Goal: Task Accomplishment & Management: Manage account settings

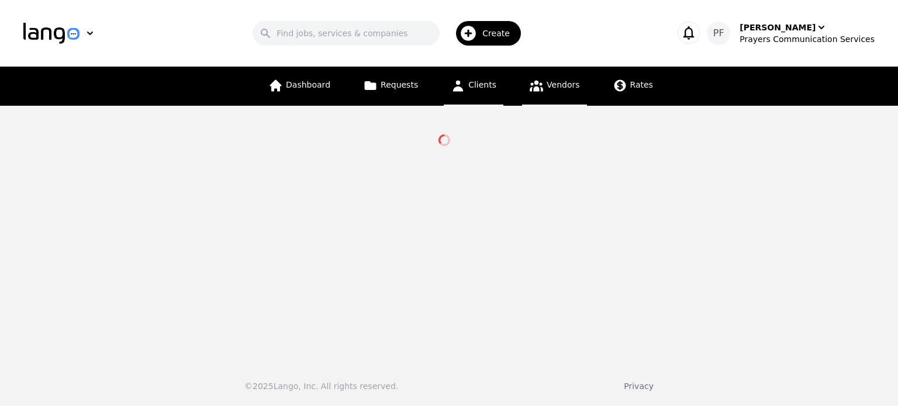
click at [480, 87] on span "Clients" at bounding box center [482, 84] width 28 height 9
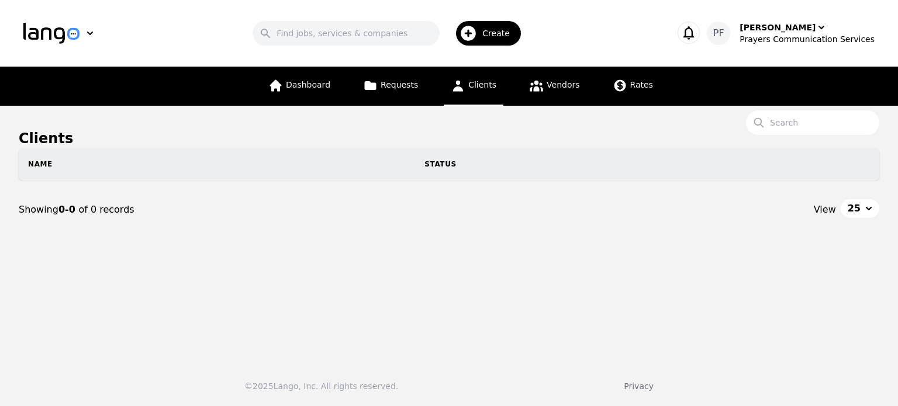
click at [480, 87] on span "Clients" at bounding box center [482, 84] width 28 height 9
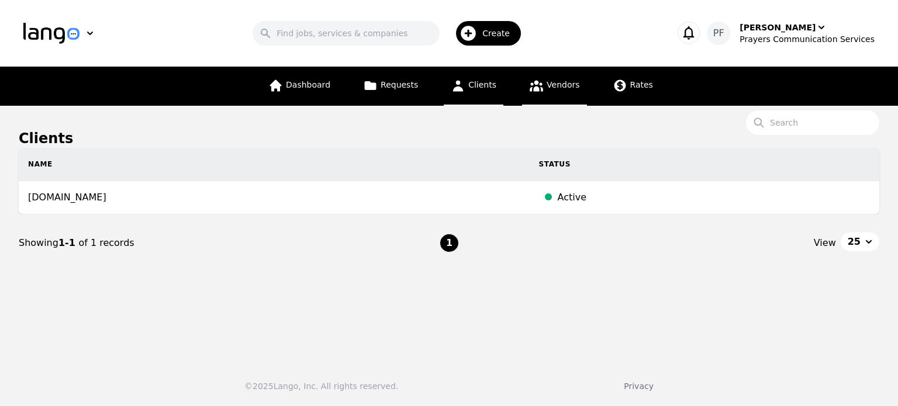
click at [532, 86] on icon at bounding box center [536, 85] width 15 height 15
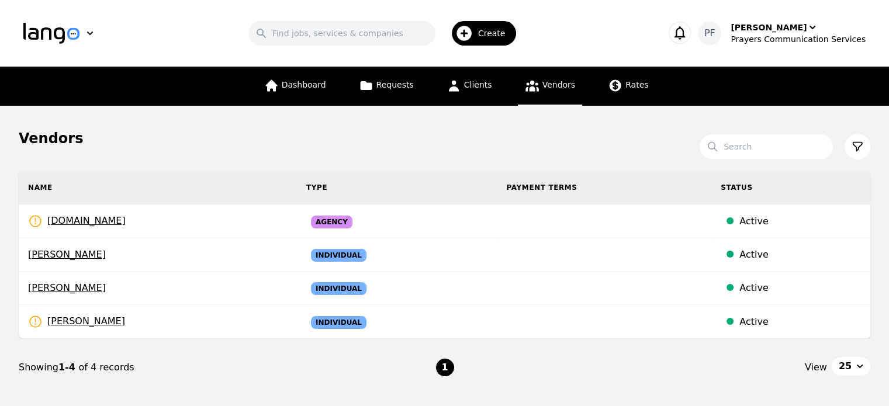
click at [501, 30] on span "Create" at bounding box center [496, 33] width 36 height 12
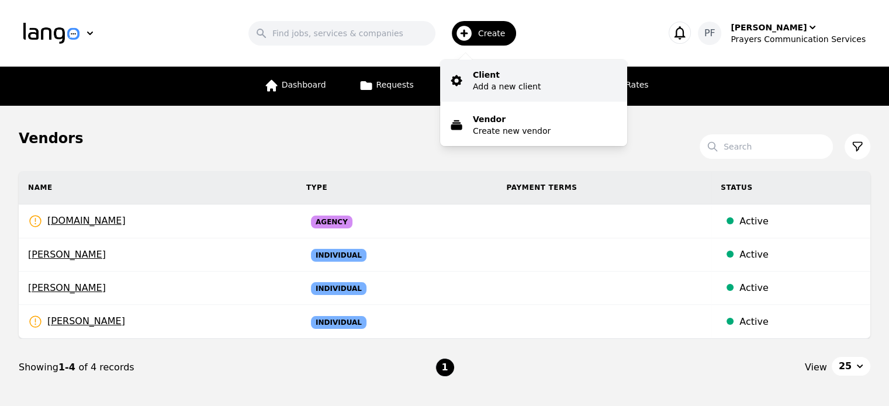
click at [504, 87] on p "Add a new client" at bounding box center [507, 87] width 68 height 12
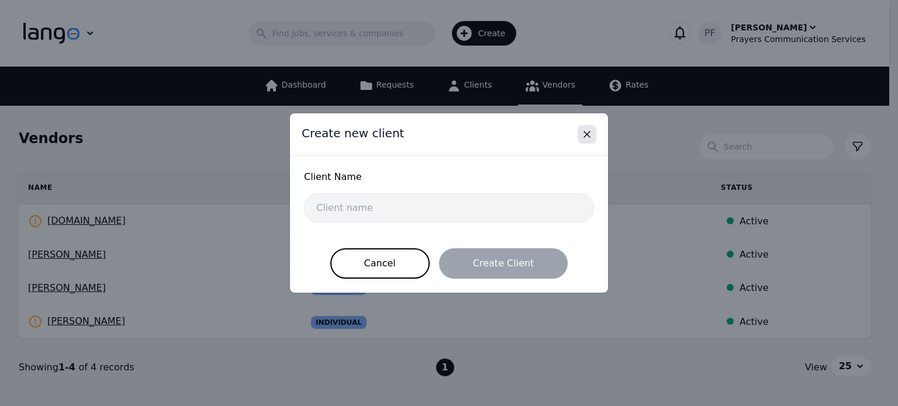
click at [585, 141] on button "Close" at bounding box center [587, 134] width 19 height 19
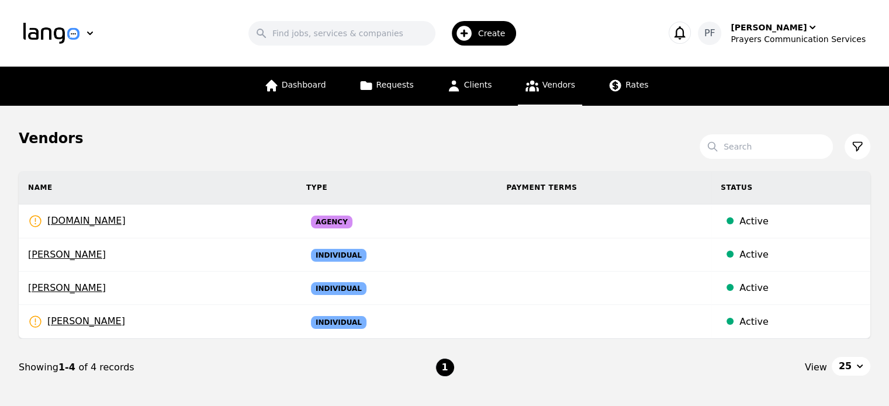
click at [498, 33] on span "Create" at bounding box center [496, 33] width 36 height 12
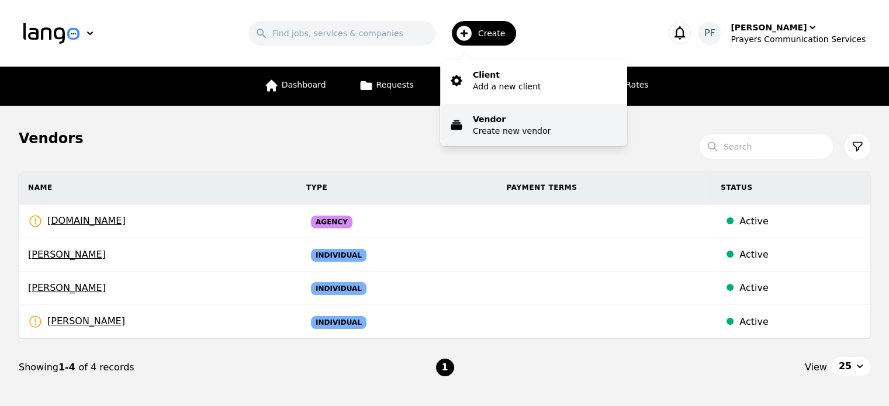
click at [501, 130] on p "Create new vendor" at bounding box center [512, 131] width 78 height 12
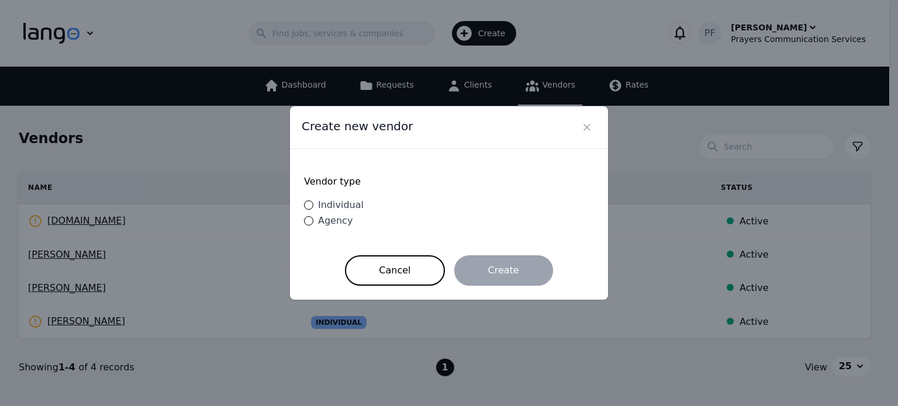
click at [323, 204] on span "Individual" at bounding box center [341, 204] width 46 height 11
click at [313, 204] on input "Individual" at bounding box center [308, 205] width 9 height 9
radio input "true"
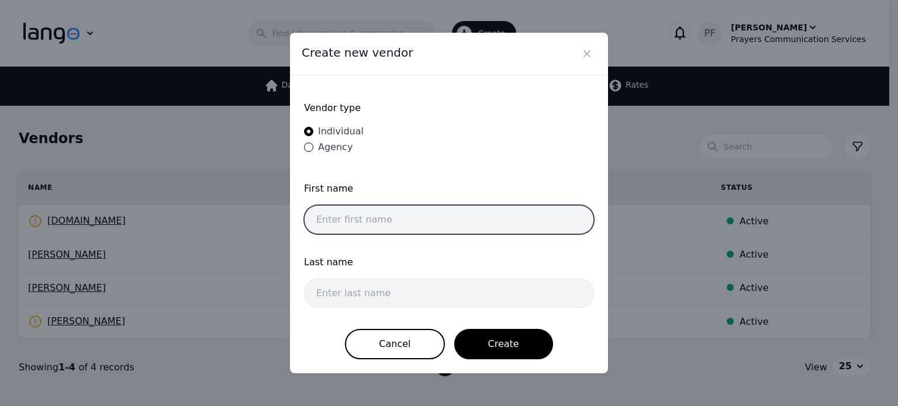
click at [398, 214] on input "text" at bounding box center [449, 219] width 290 height 29
type input "L"
type input "Marcos"
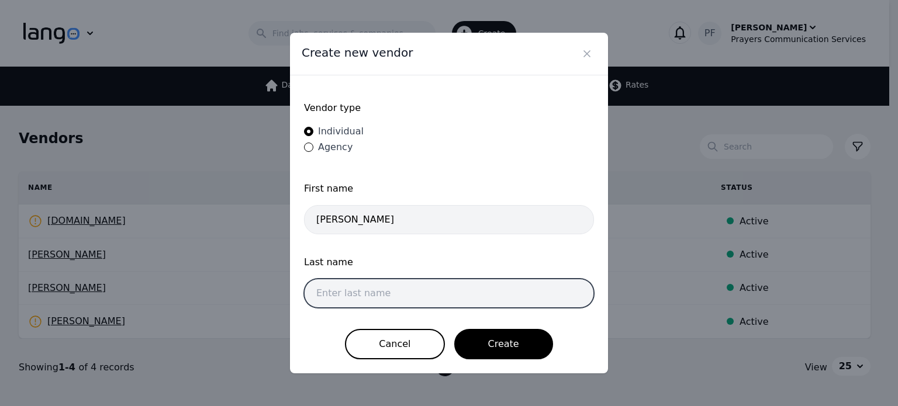
click at [350, 292] on input "text" at bounding box center [449, 293] width 290 height 29
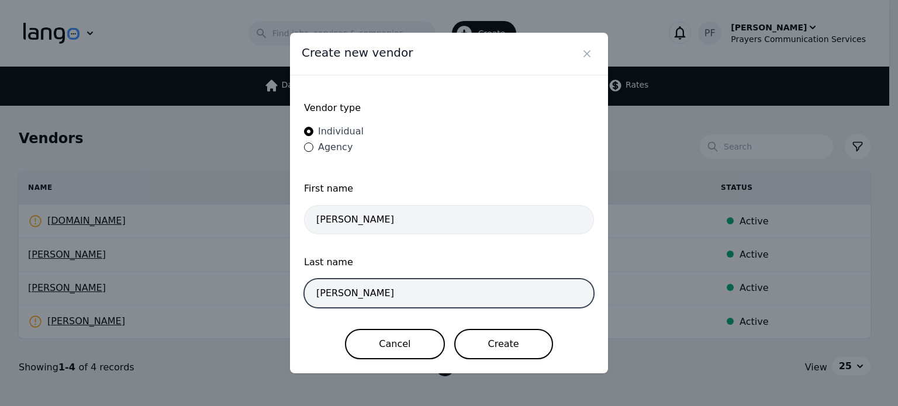
type input "Rios"
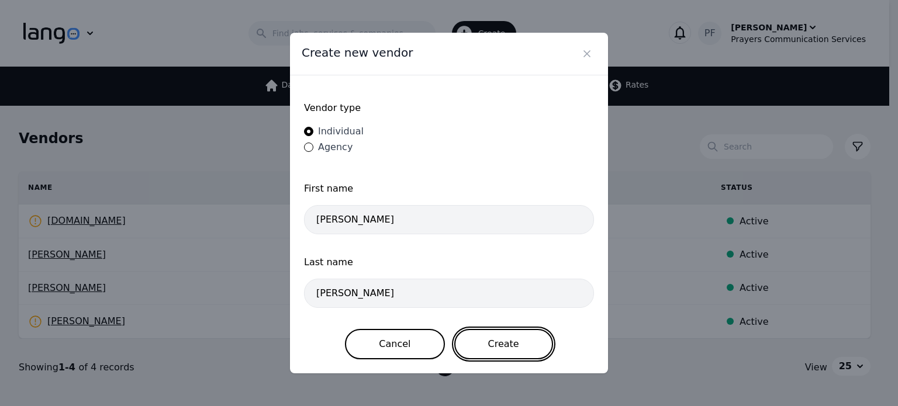
click at [499, 351] on button "Create" at bounding box center [503, 344] width 99 height 30
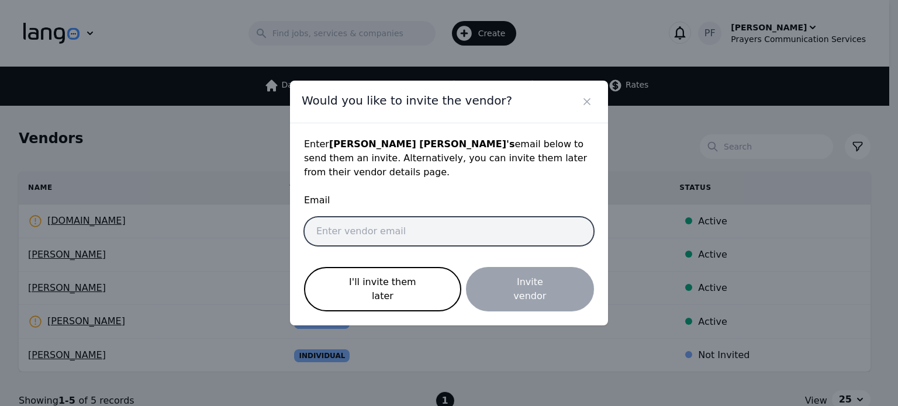
click at [470, 230] on input "email" at bounding box center [449, 231] width 290 height 29
click at [470, 239] on input "email" at bounding box center [449, 231] width 290 height 29
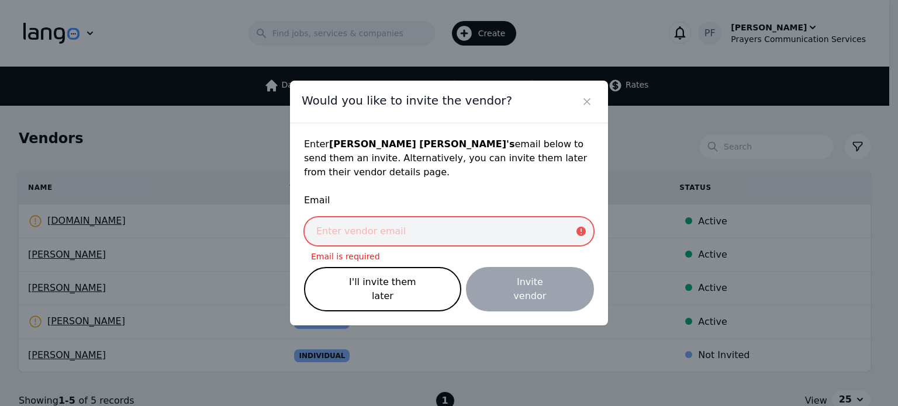
paste input "friasp122@gmail.com"
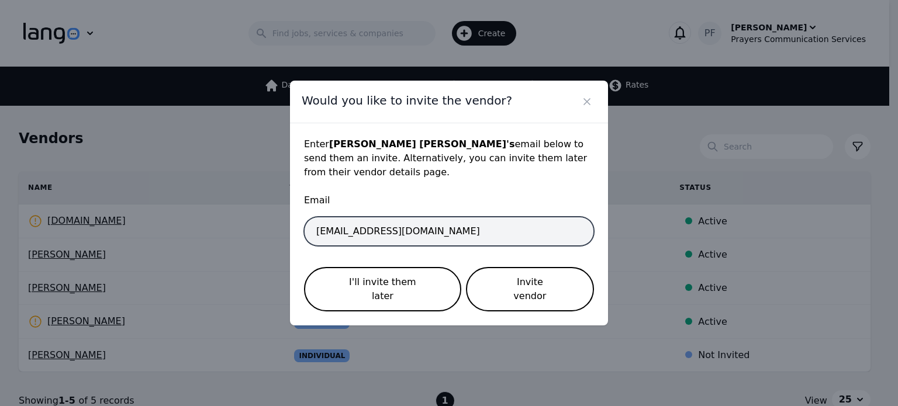
type input "friasp122@gmail.com"
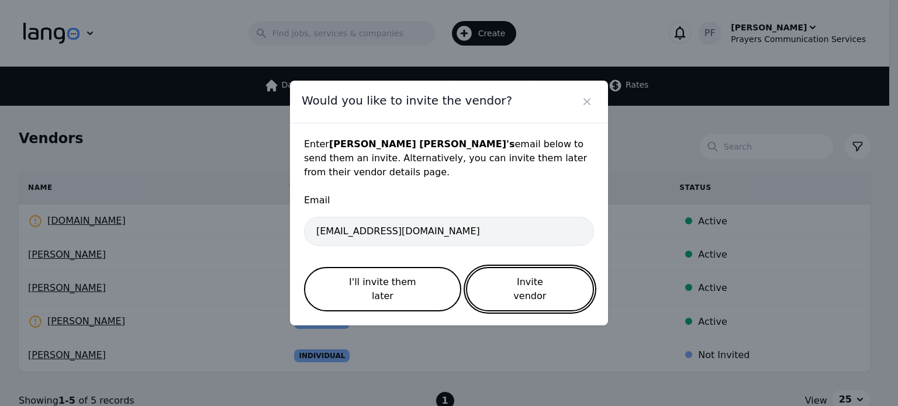
click at [523, 280] on button "Invite vendor" at bounding box center [530, 289] width 128 height 44
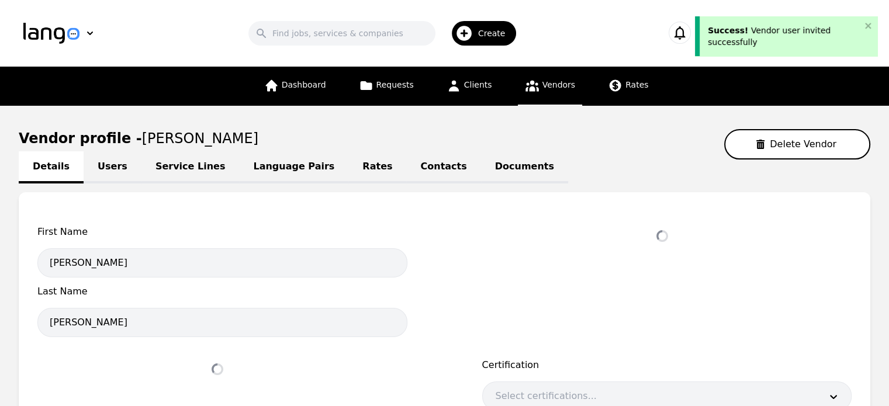
select select "active"
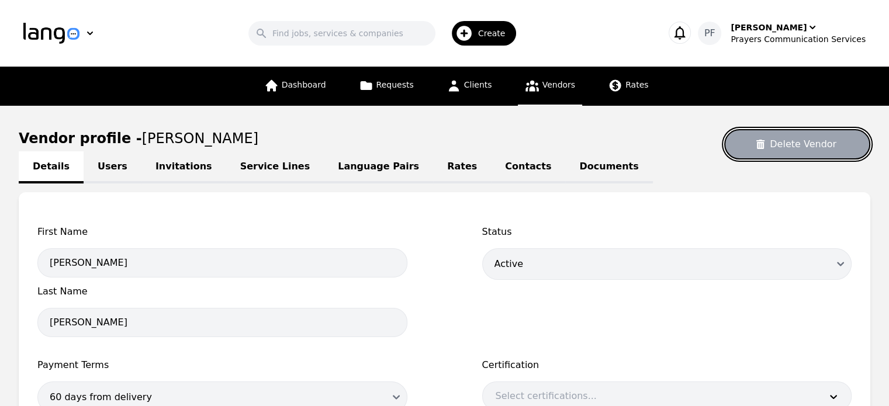
click at [788, 146] on button "Delete Vendor" at bounding box center [798, 144] width 146 height 30
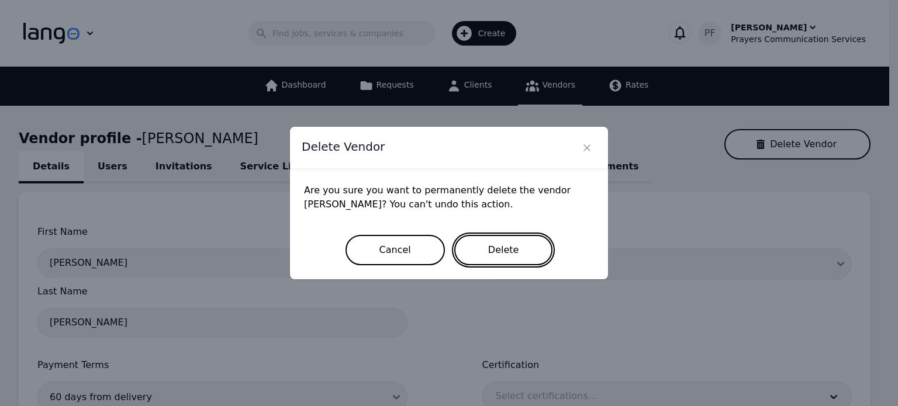
click at [494, 247] on button "Delete" at bounding box center [503, 250] width 99 height 30
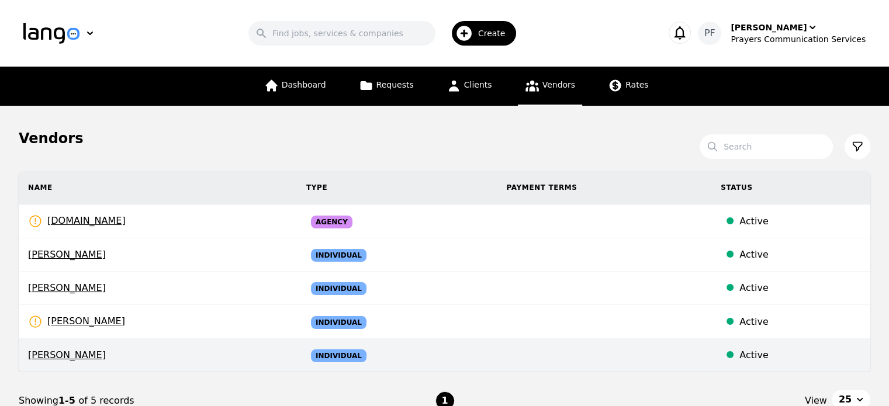
click at [68, 354] on span "Marcos Rios" at bounding box center [158, 356] width 260 height 14
select select "active"
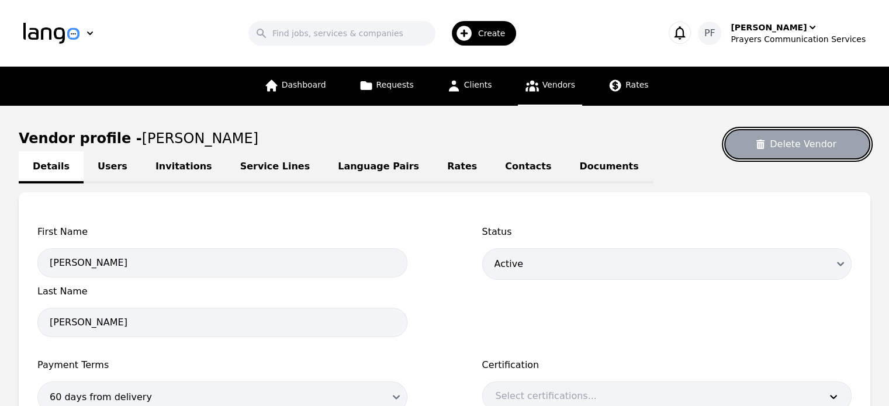
click at [828, 143] on button "Delete Vendor" at bounding box center [798, 144] width 146 height 30
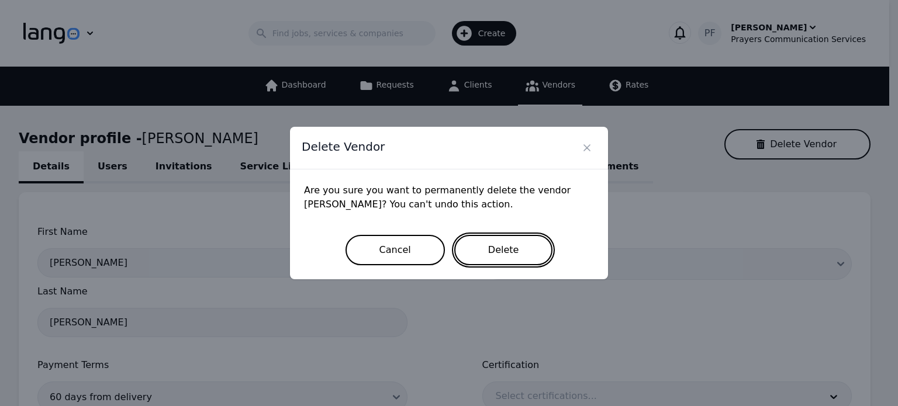
click at [504, 245] on button "Delete" at bounding box center [503, 250] width 99 height 30
click at [484, 260] on button "Delete" at bounding box center [503, 250] width 99 height 30
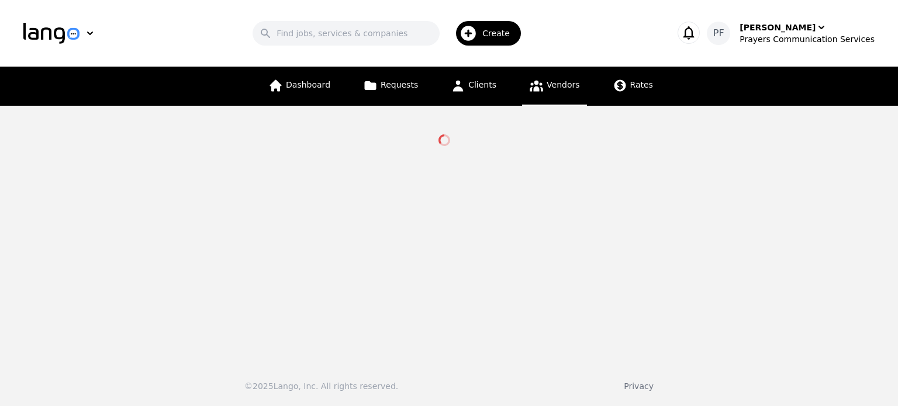
click at [547, 82] on span "Vendors" at bounding box center [563, 84] width 33 height 9
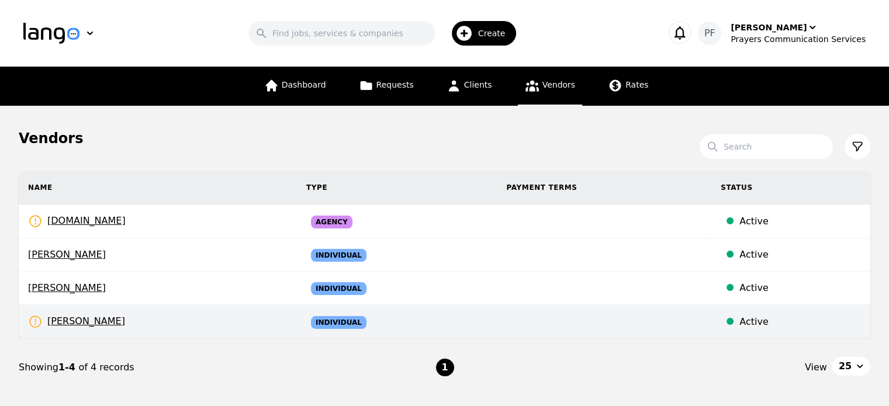
click at [223, 326] on td "ALEJANDRO SOTO Rates Need to be set" at bounding box center [158, 322] width 278 height 34
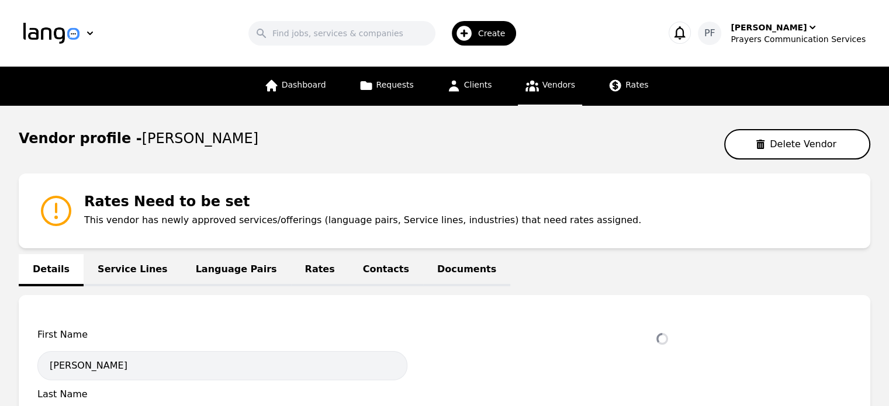
select select "active"
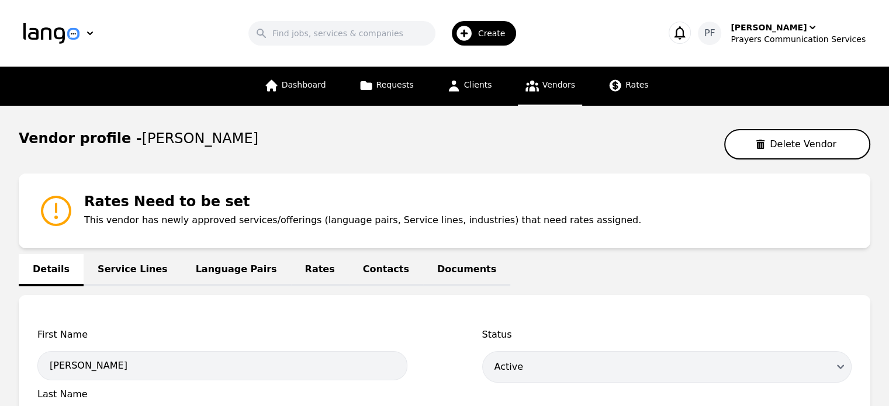
click at [349, 281] on link "Contacts" at bounding box center [386, 270] width 74 height 32
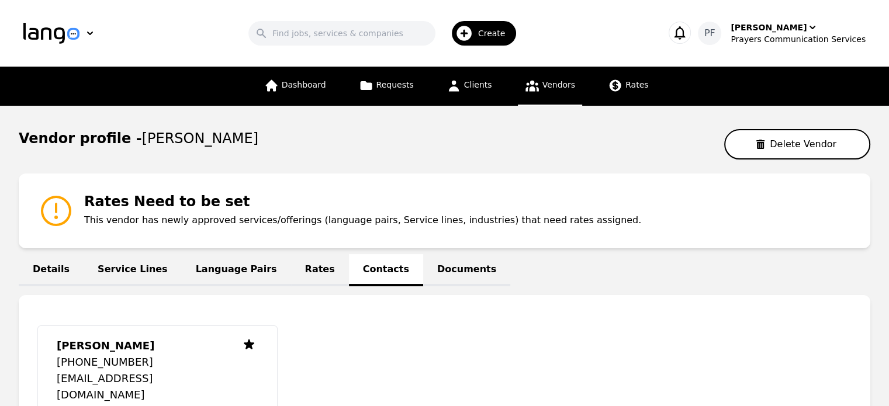
click at [291, 271] on link "Rates" at bounding box center [320, 270] width 58 height 32
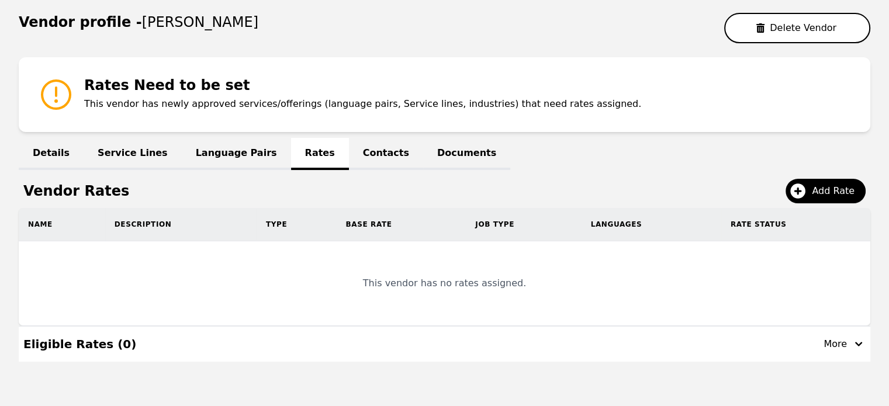
scroll to position [144, 0]
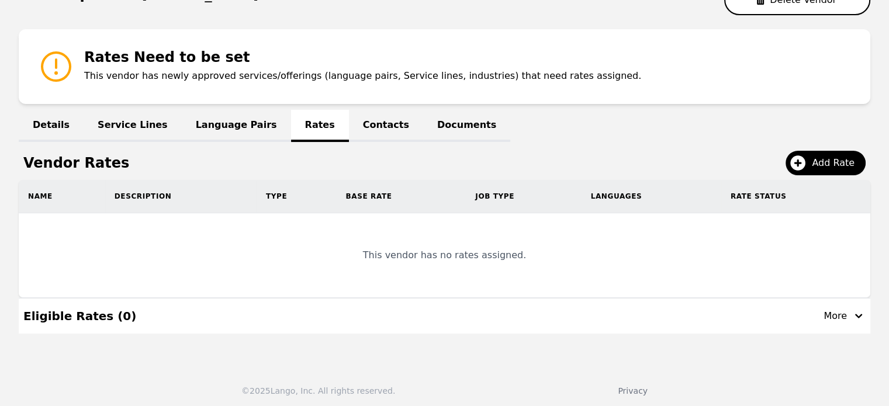
click at [234, 121] on link "Language Pairs" at bounding box center [236, 126] width 109 height 32
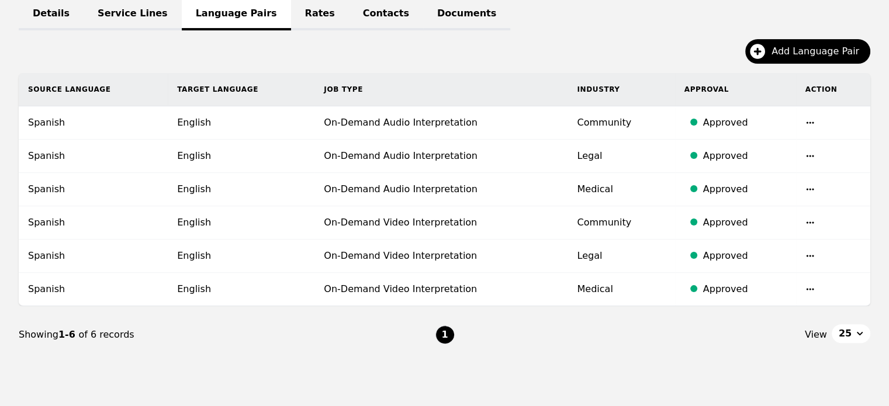
scroll to position [254, 0]
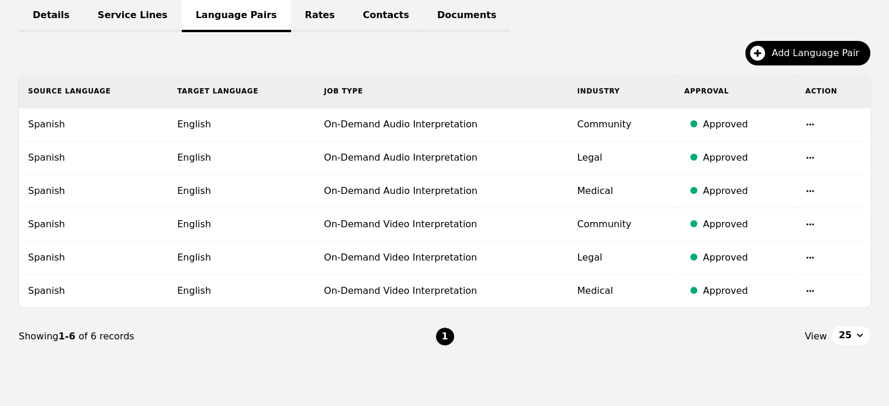
click at [126, 26] on link "Service Lines" at bounding box center [133, 16] width 98 height 32
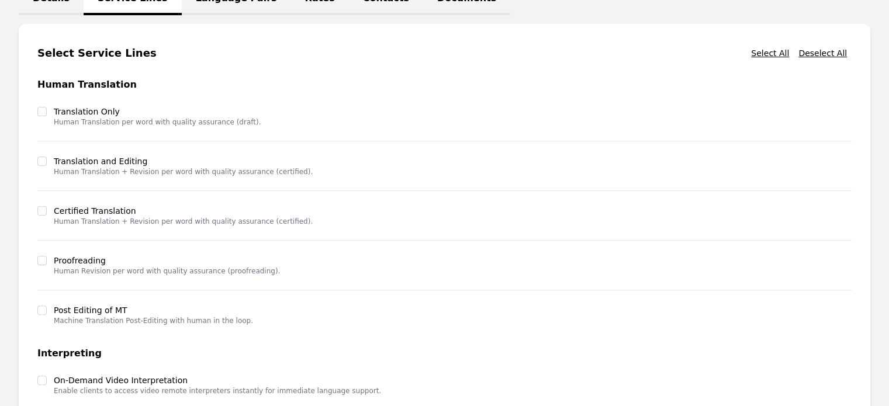
scroll to position [451, 0]
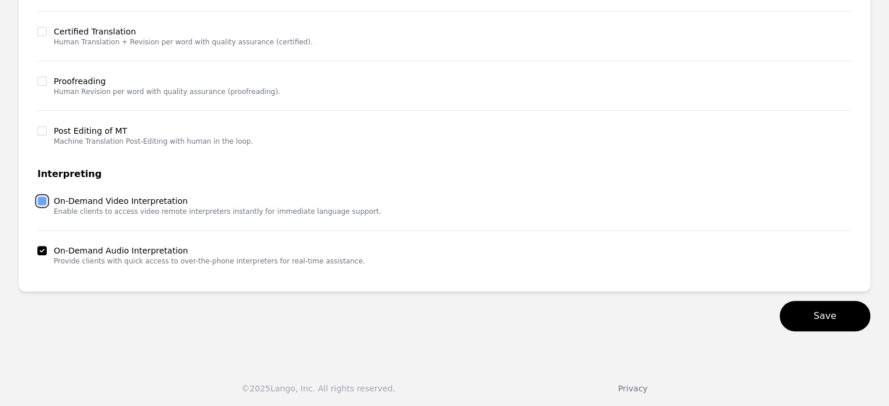
click at [42, 204] on input "checkbox" at bounding box center [41, 200] width 9 height 9
checkbox input "true"
click at [804, 326] on button "Save" at bounding box center [825, 316] width 91 height 30
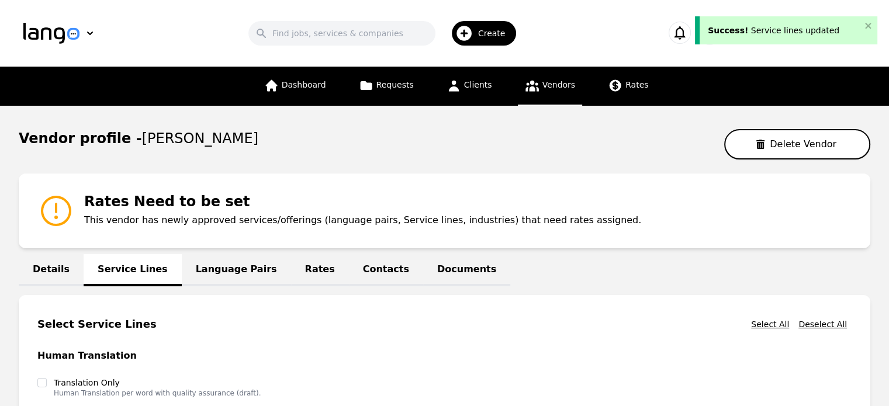
scroll to position [0, 0]
click at [52, 268] on link "Details" at bounding box center [51, 270] width 65 height 32
select select "active"
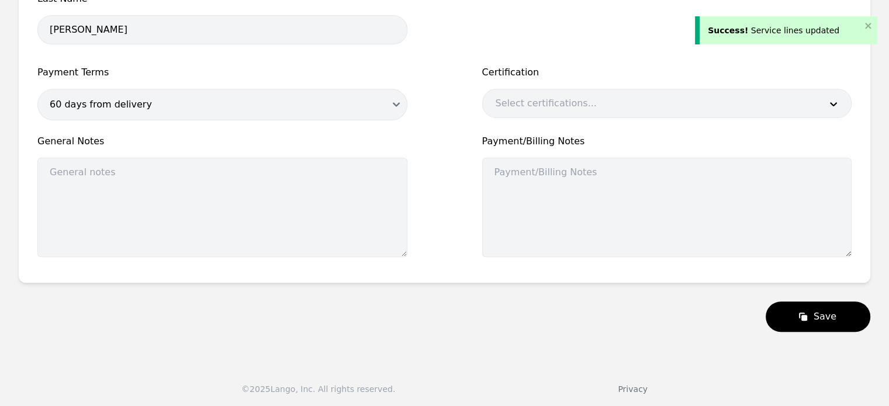
scroll to position [395, 0]
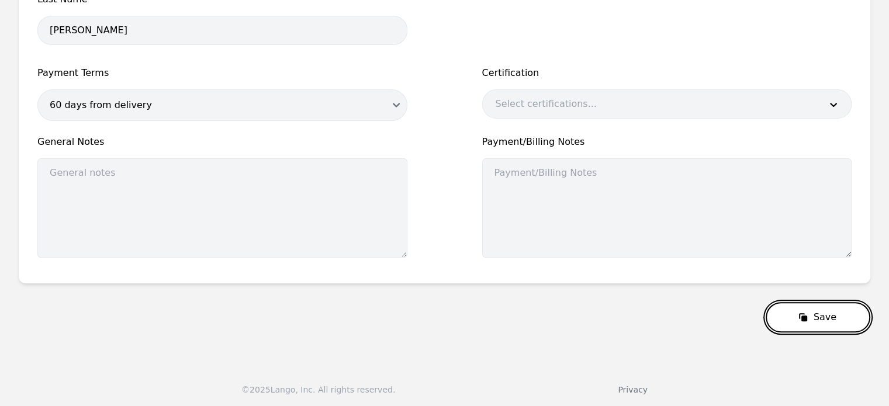
click at [795, 318] on button "Save" at bounding box center [818, 317] width 105 height 30
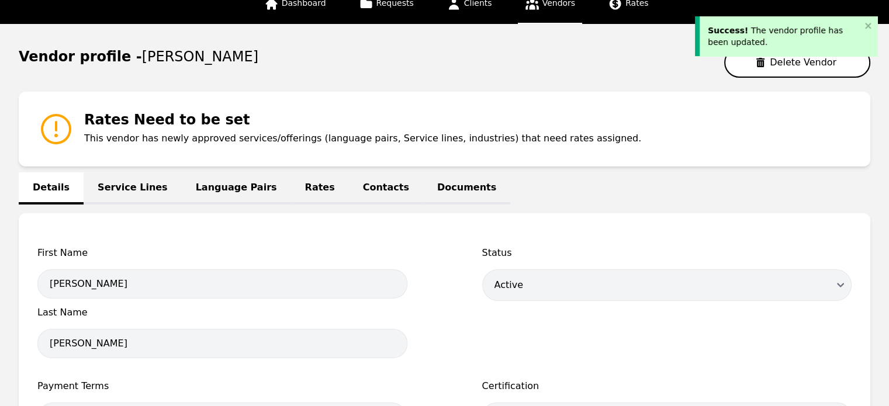
scroll to position [0, 0]
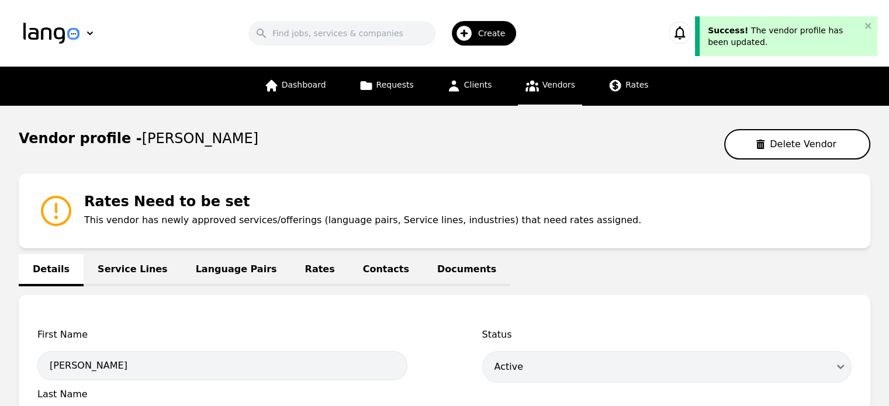
click at [549, 92] on link "Vendors" at bounding box center [550, 86] width 64 height 39
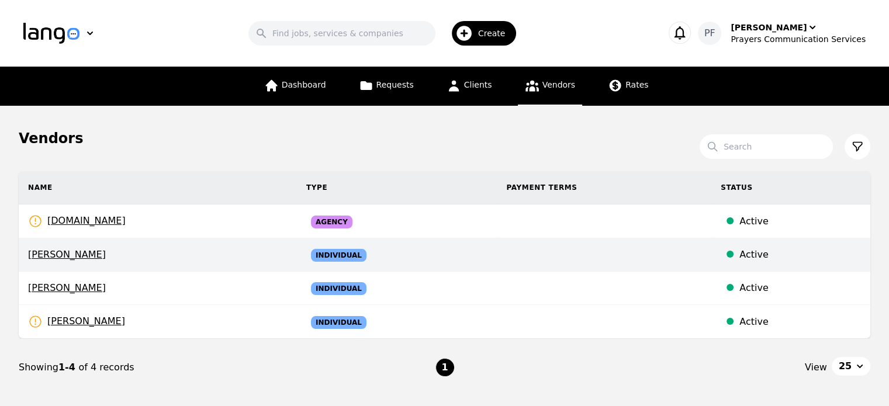
click at [57, 250] on span "Pedro Frias" at bounding box center [158, 255] width 260 height 14
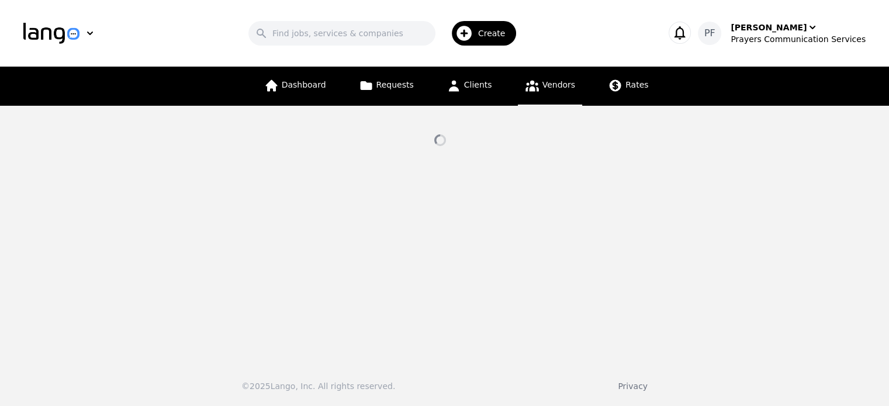
select select "active"
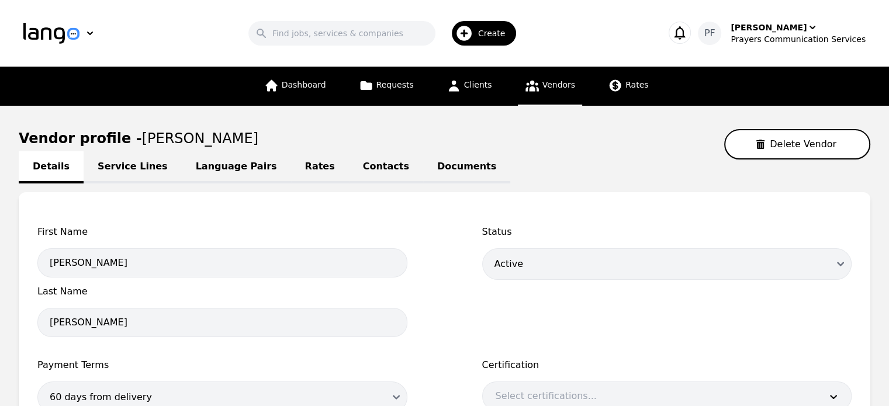
click at [141, 158] on link "Service Lines" at bounding box center [133, 167] width 98 height 32
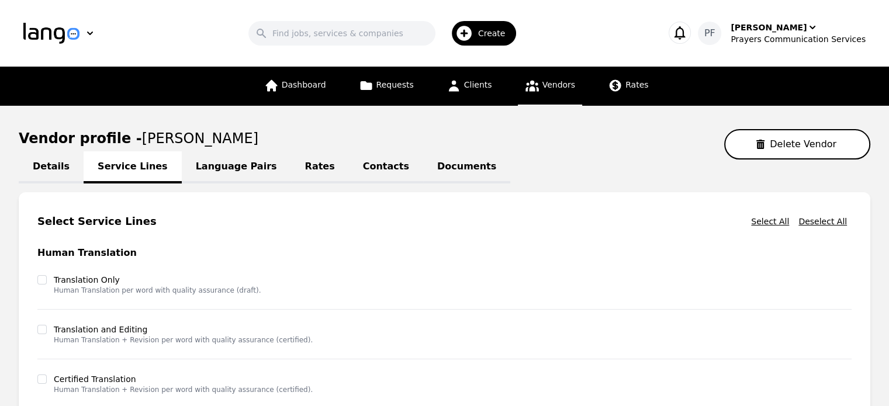
click at [224, 157] on link "Language Pairs" at bounding box center [236, 167] width 109 height 32
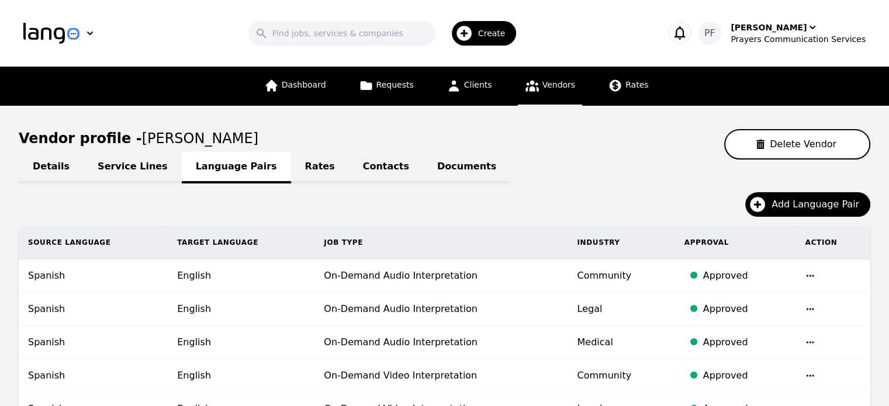
click at [291, 160] on link "Rates" at bounding box center [320, 167] width 58 height 32
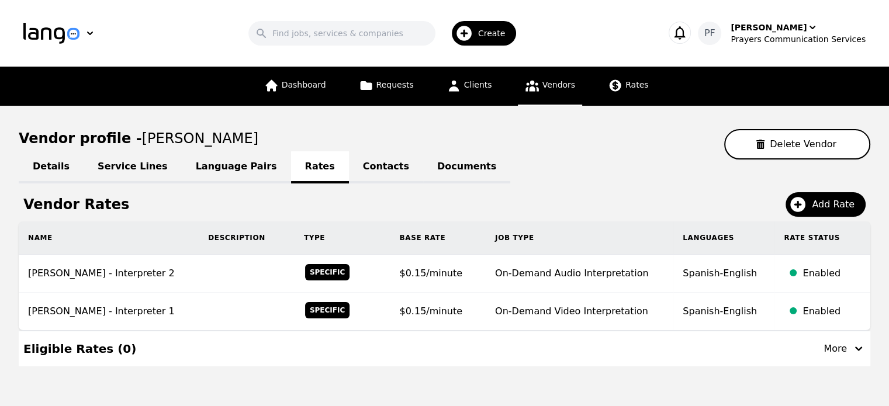
scroll to position [35, 0]
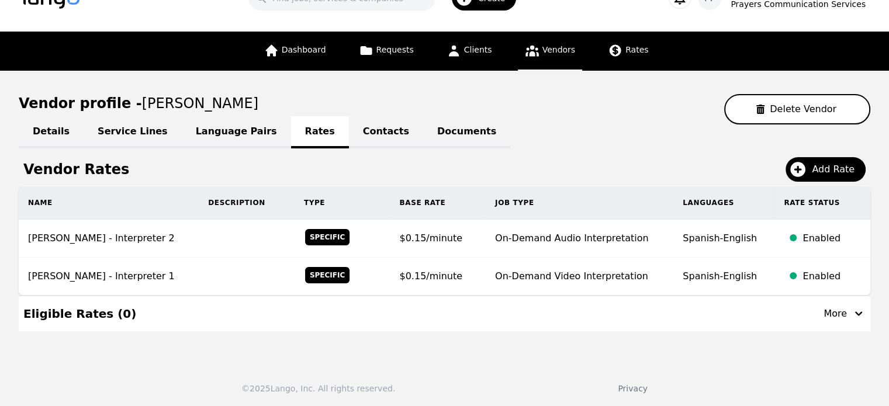
click at [349, 124] on link "Contacts" at bounding box center [386, 132] width 74 height 32
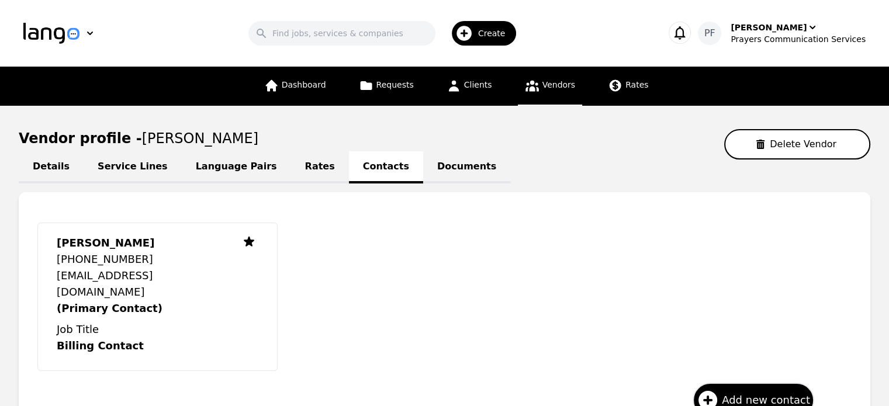
click at [423, 170] on link "Documents" at bounding box center [466, 167] width 87 height 32
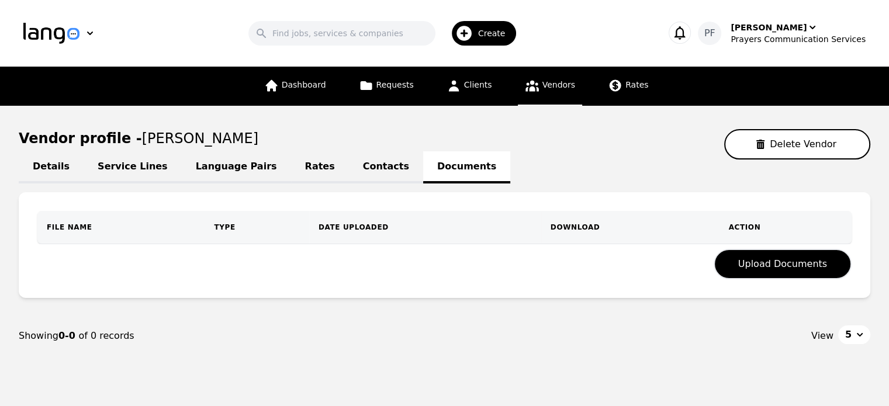
click at [541, 95] on link "Vendors" at bounding box center [550, 86] width 64 height 39
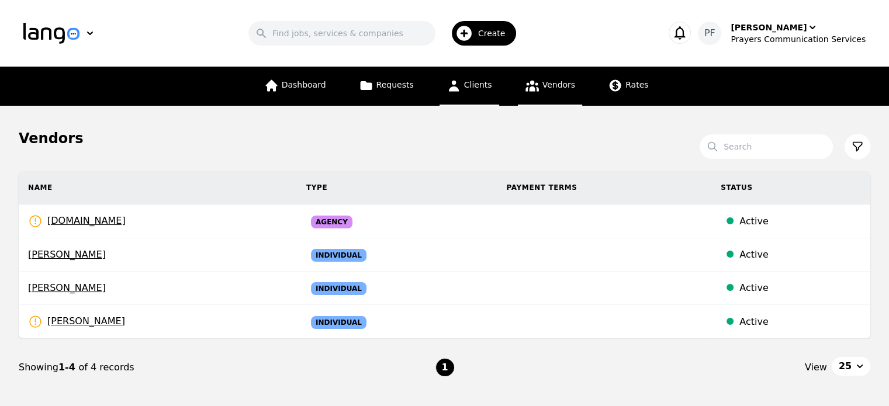
click at [482, 84] on span "Clients" at bounding box center [478, 84] width 28 height 9
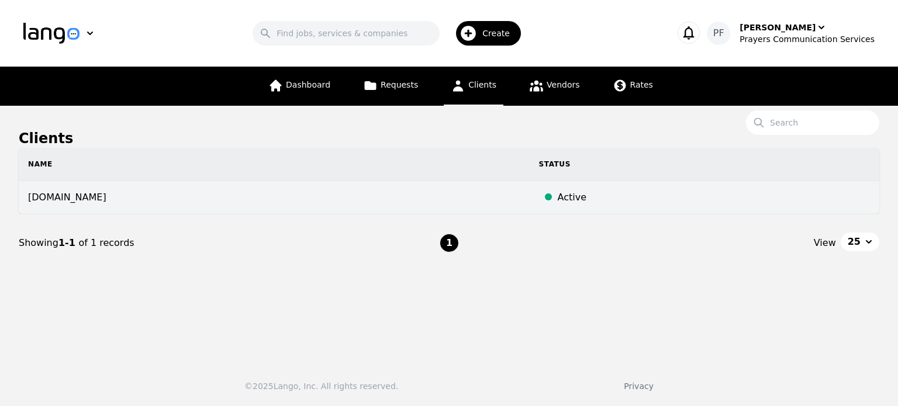
click at [563, 202] on div "Active" at bounding box center [714, 198] width 312 height 14
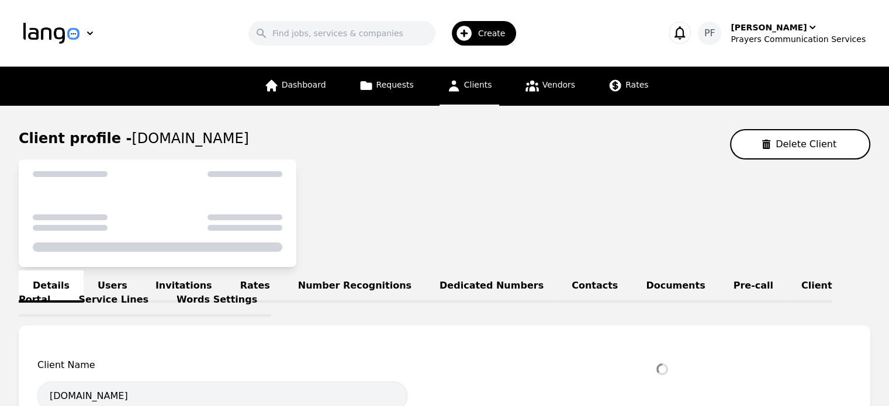
select select "active"
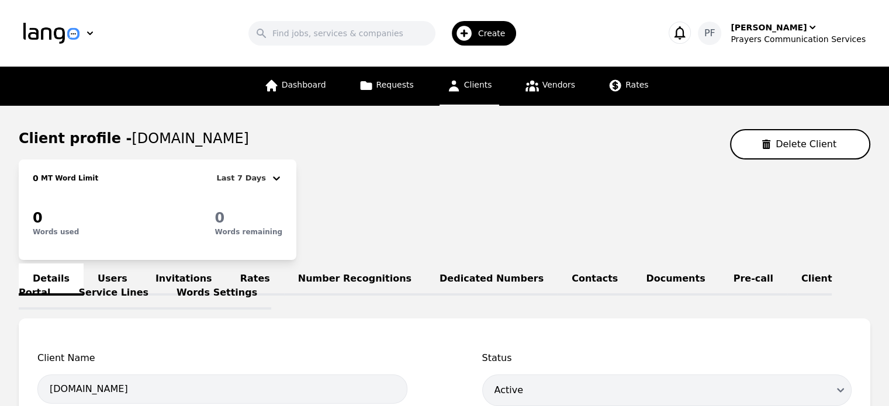
click at [113, 275] on link "Users" at bounding box center [113, 280] width 58 height 32
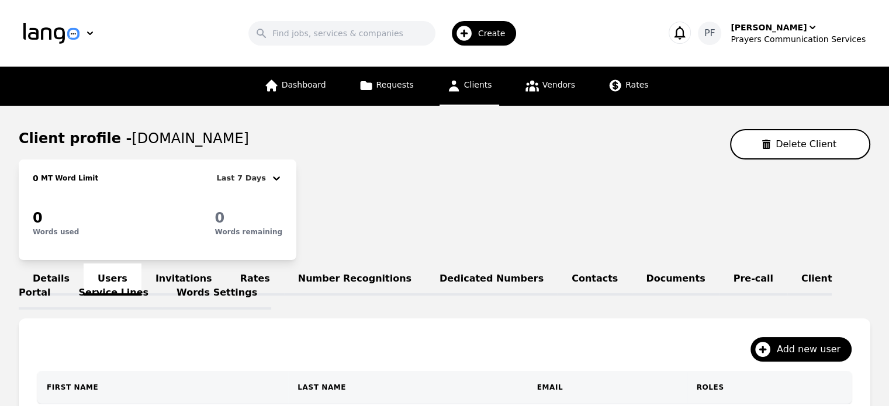
click at [65, 278] on link "Service Lines" at bounding box center [114, 294] width 98 height 32
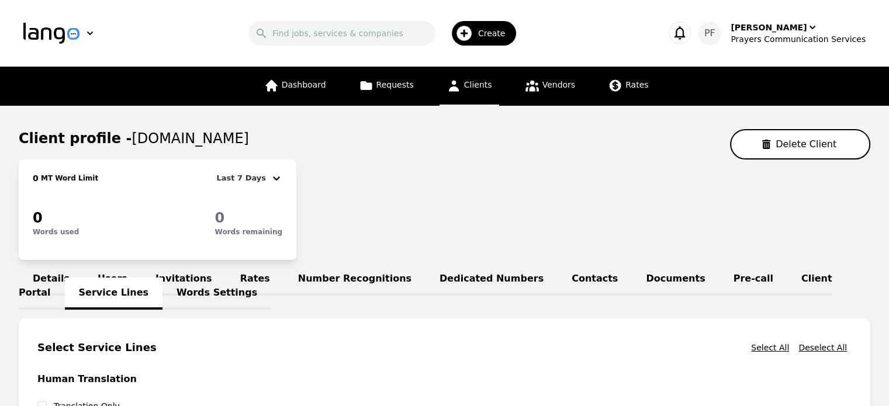
click at [487, 33] on div "Create" at bounding box center [484, 33] width 65 height 25
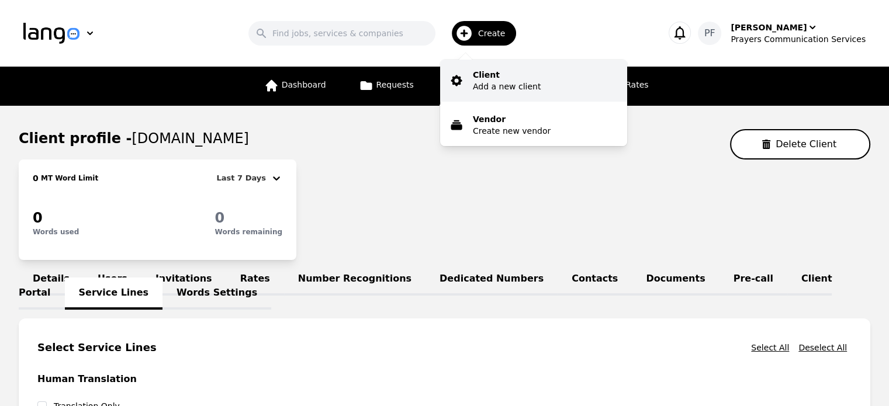
click at [500, 79] on p "Client" at bounding box center [507, 75] width 68 height 12
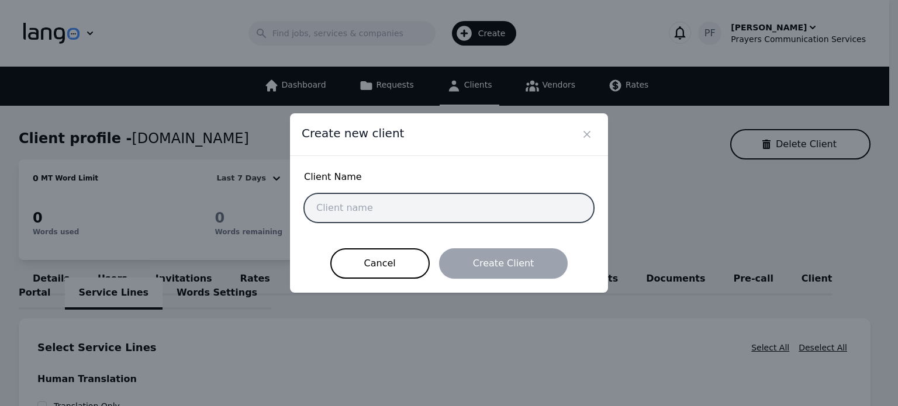
click at [414, 200] on input "text" at bounding box center [449, 208] width 290 height 29
type input "Sony LLC"
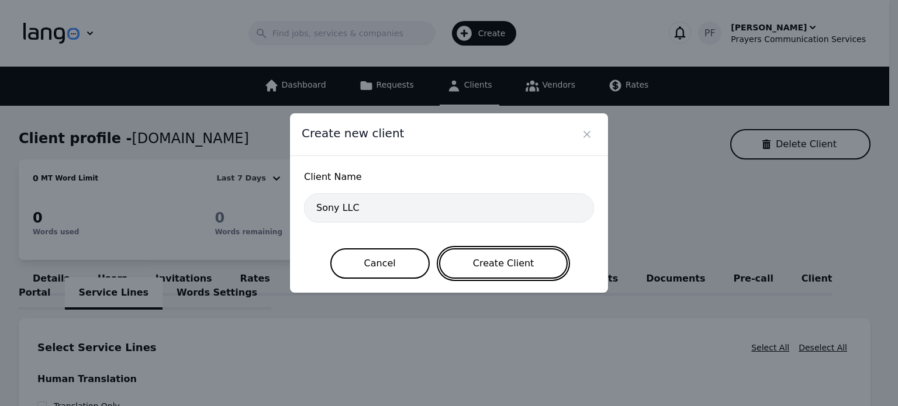
click at [498, 261] on button "Create Client" at bounding box center [503, 264] width 129 height 30
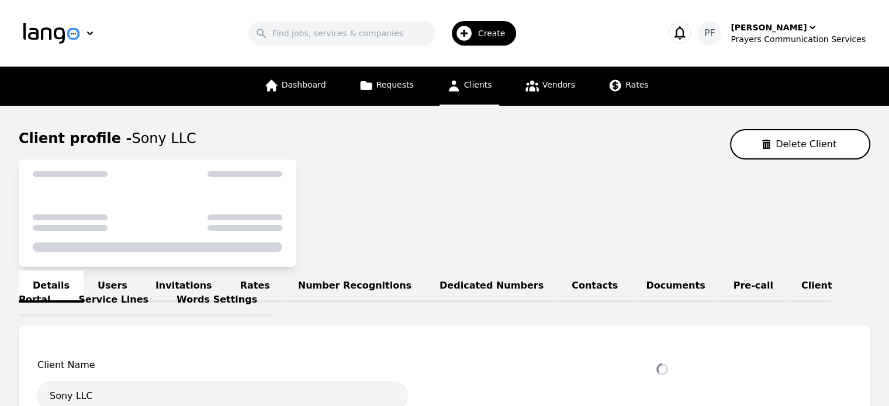
select select "active"
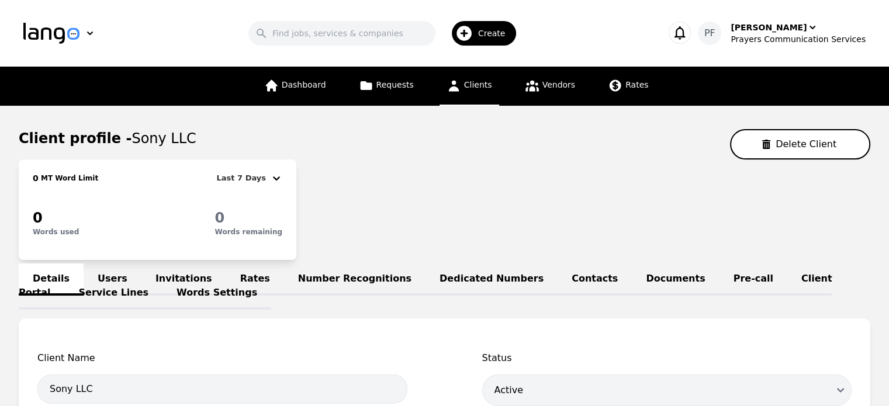
click at [461, 94] on link "Clients" at bounding box center [470, 86] width 60 height 39
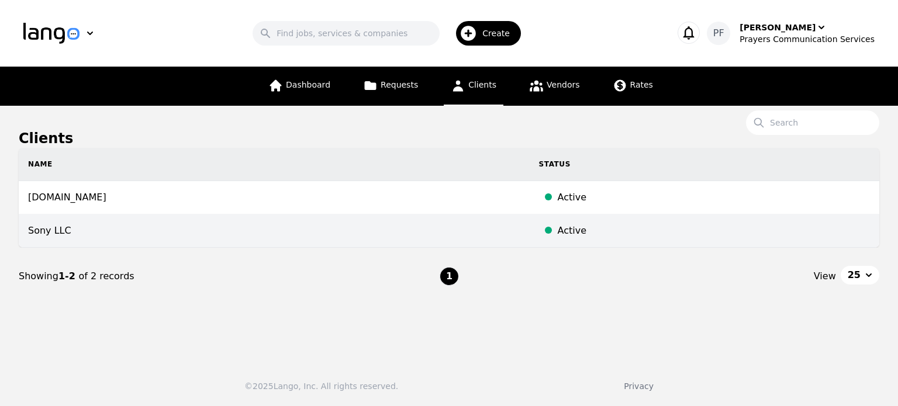
click at [461, 236] on td "Sony LLC" at bounding box center [274, 231] width 511 height 33
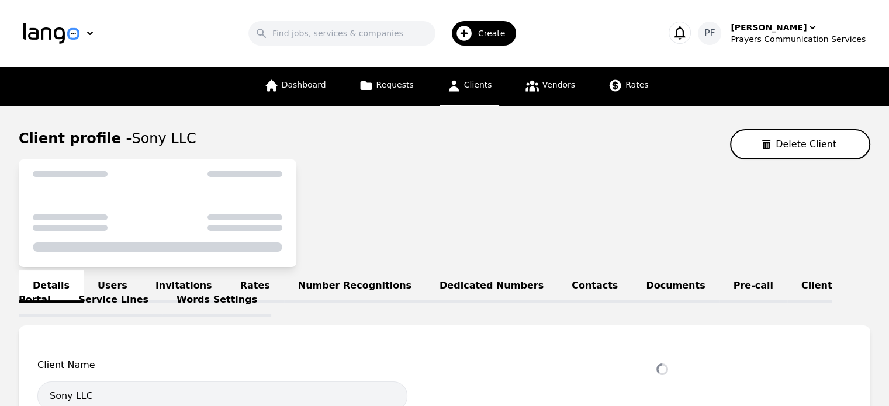
select select "active"
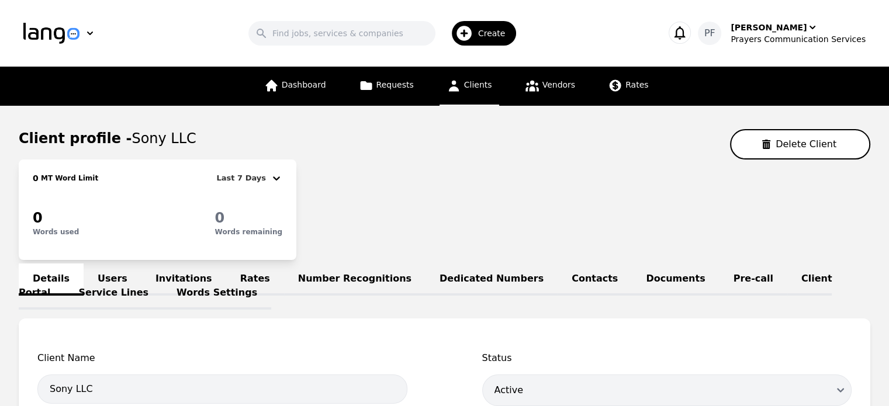
scroll to position [229, 0]
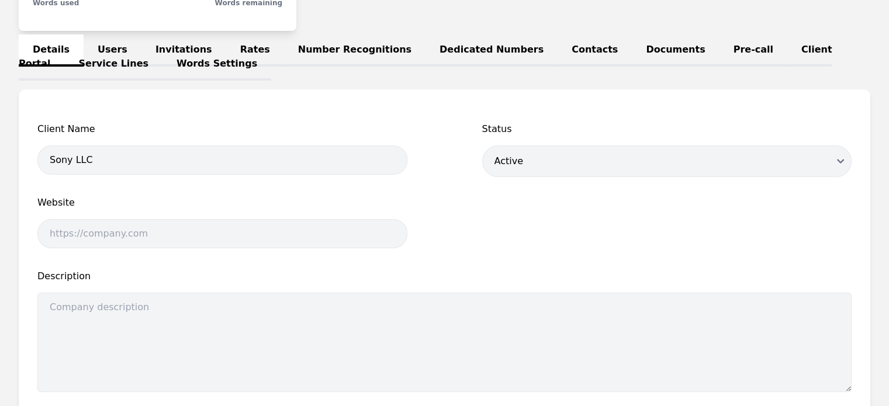
click at [720, 49] on link "Pre-call" at bounding box center [754, 51] width 68 height 32
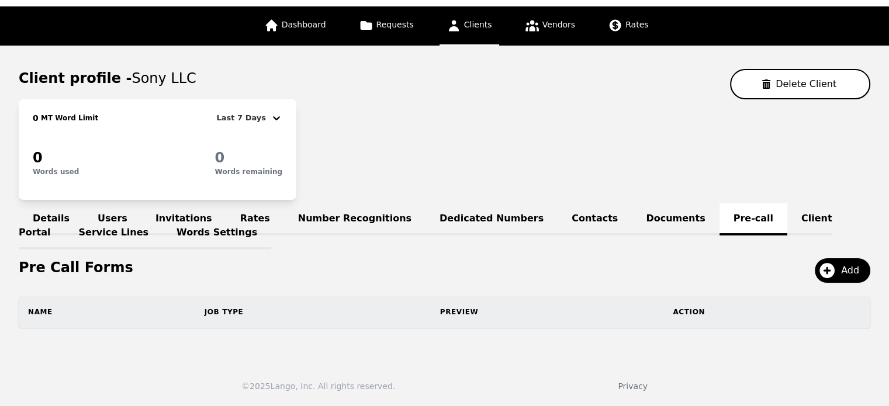
scroll to position [58, 0]
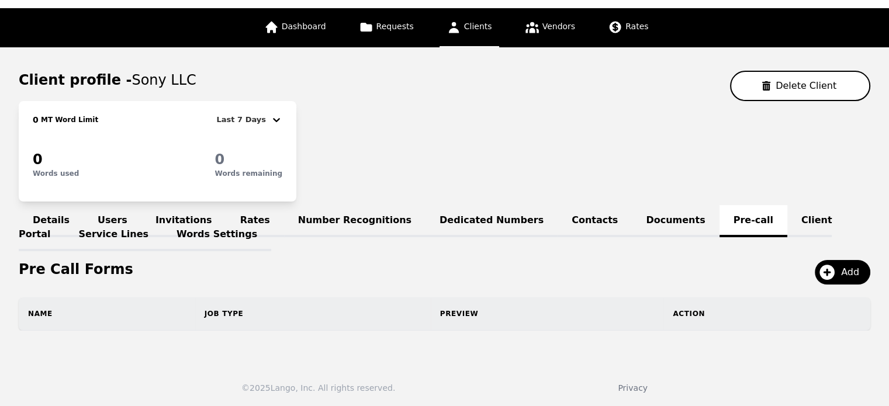
click at [729, 215] on link "Client Portal" at bounding box center [425, 228] width 813 height 46
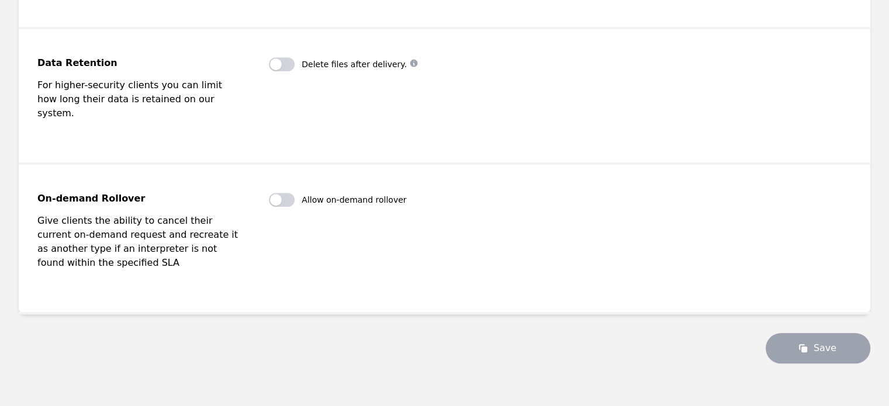
scroll to position [763, 0]
click at [437, 118] on div "Data Retention For higher-security clients you can limit how long their data is…" at bounding box center [444, 95] width 815 height 77
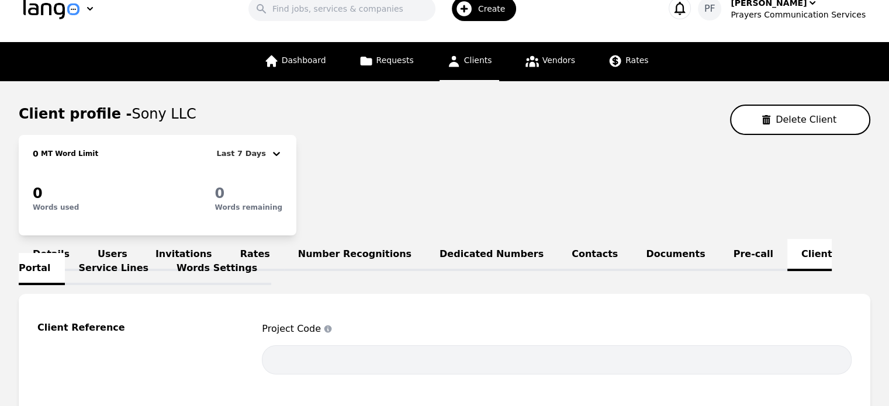
scroll to position [23, 0]
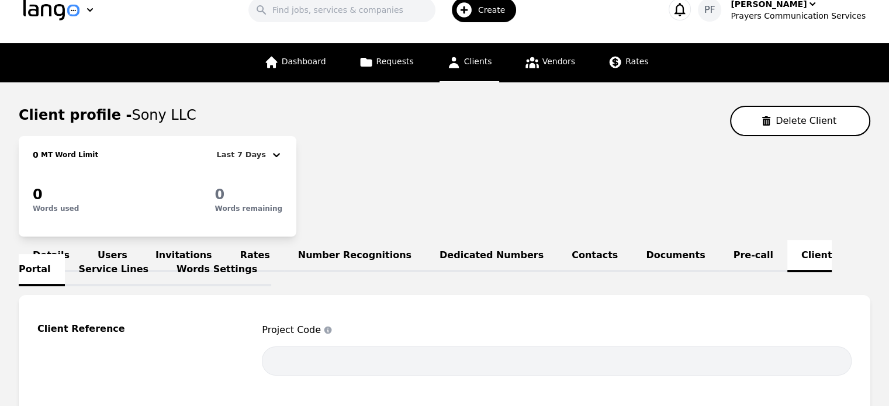
click at [163, 260] on link "Service Lines" at bounding box center [114, 270] width 98 height 32
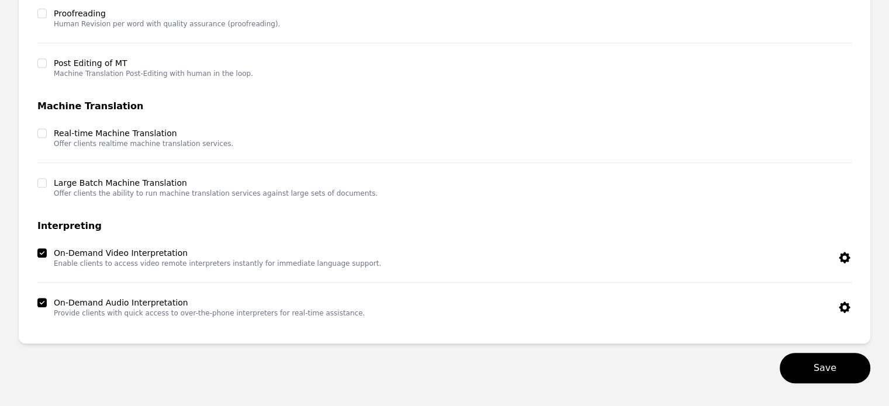
scroll to position [567, 0]
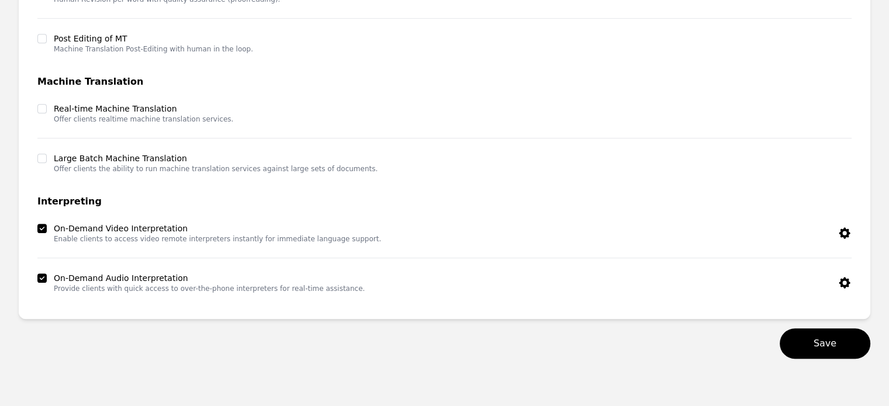
click at [846, 235] on icon "button" at bounding box center [844, 232] width 11 height 11
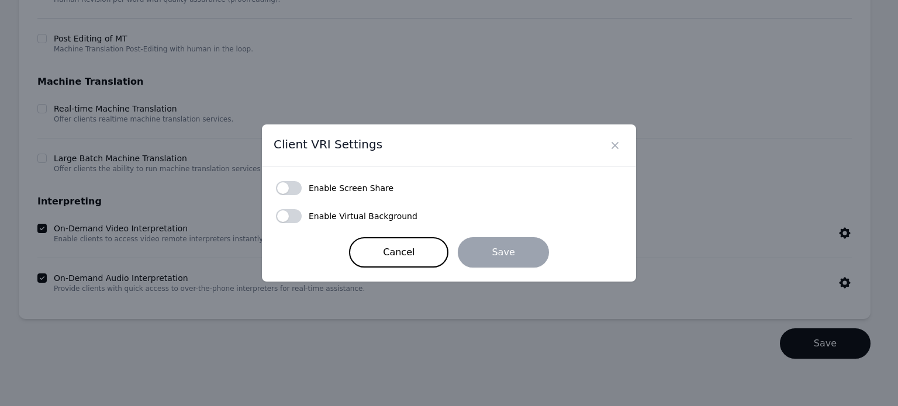
click at [846, 235] on div "Client VRI Settings Enable Screen Share Enable Virtual Background Cancel Save" at bounding box center [449, 203] width 898 height 406
click at [408, 250] on button "Cancel" at bounding box center [398, 252] width 99 height 30
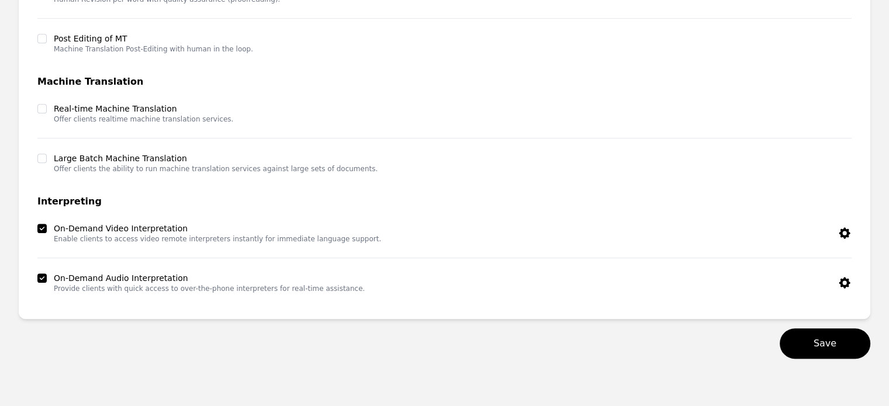
click at [842, 276] on icon "button" at bounding box center [845, 283] width 14 height 14
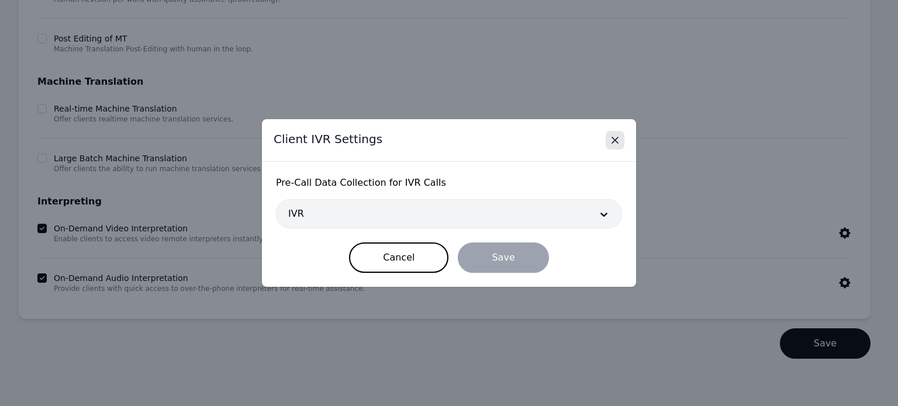
click at [616, 141] on icon "Close" at bounding box center [615, 141] width 12 height 12
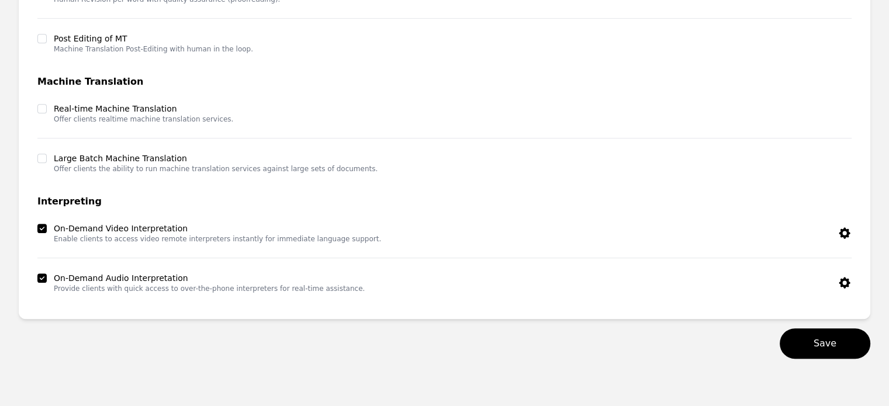
click at [843, 226] on icon "button" at bounding box center [845, 233] width 14 height 14
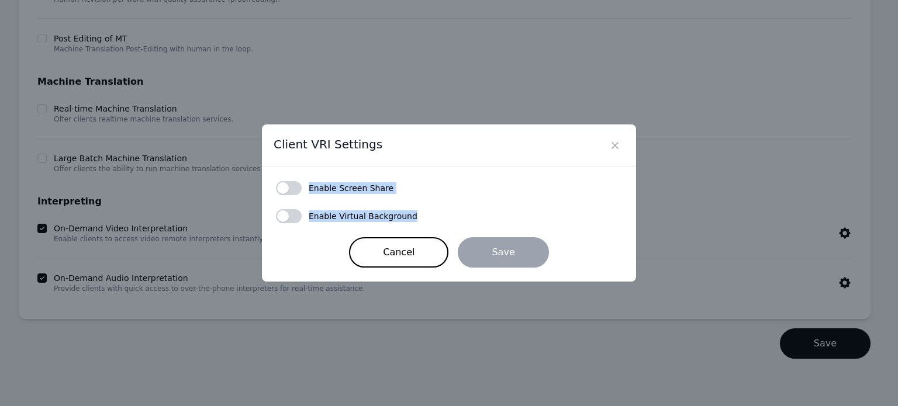
drag, startPoint x: 308, startPoint y: 188, endPoint x: 412, endPoint y: 217, distance: 108.1
click at [412, 217] on form "Enable Screen Share Enable Virtual Background Cancel Save" at bounding box center [449, 224] width 346 height 87
copy form "Enable Screen Share Enable Virtual Background"
click at [387, 82] on div "Client VRI Settings Enable Screen Share Enable Virtual Background Cancel Save" at bounding box center [449, 203] width 898 height 406
click at [622, 143] on button "Close" at bounding box center [615, 145] width 19 height 19
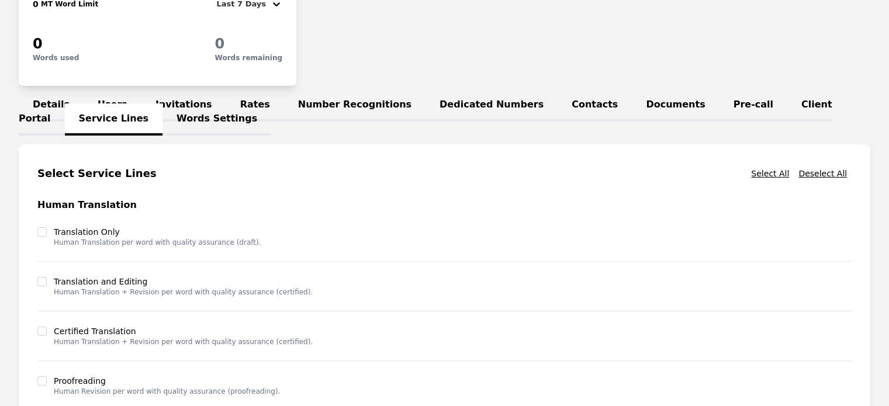
scroll to position [174, 0]
click at [171, 100] on link "Invitations" at bounding box center [184, 106] width 85 height 32
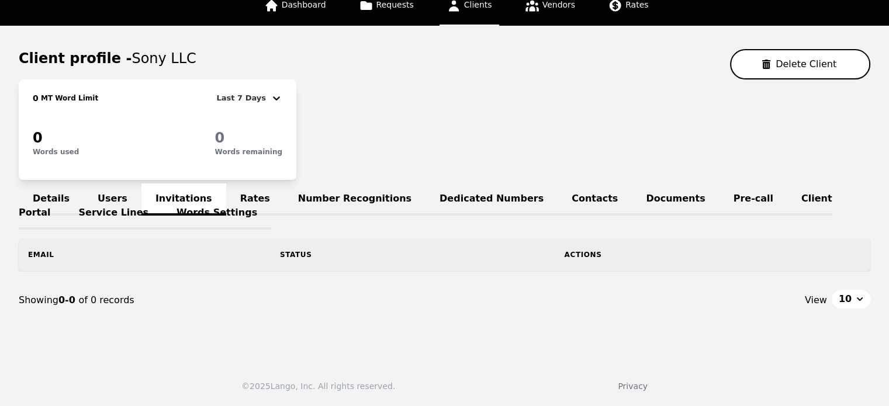
scroll to position [78, 0]
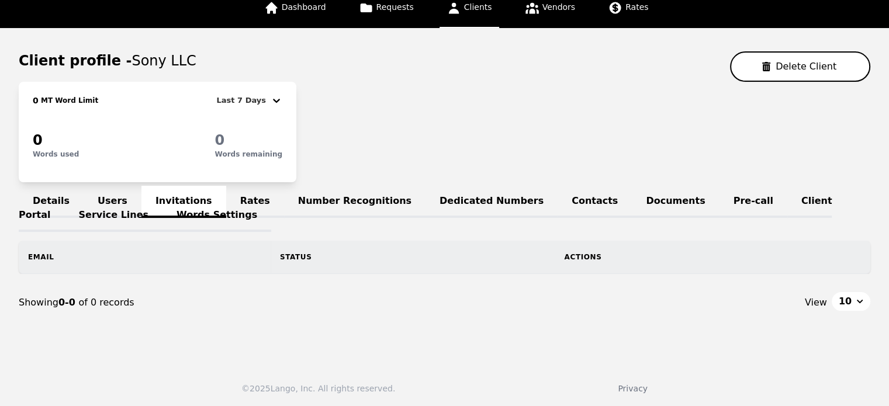
click at [228, 195] on link "Rates" at bounding box center [255, 202] width 58 height 32
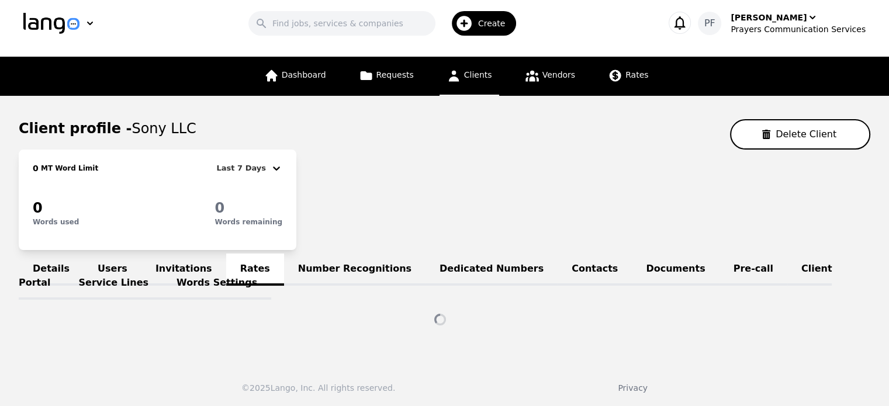
scroll to position [78, 0]
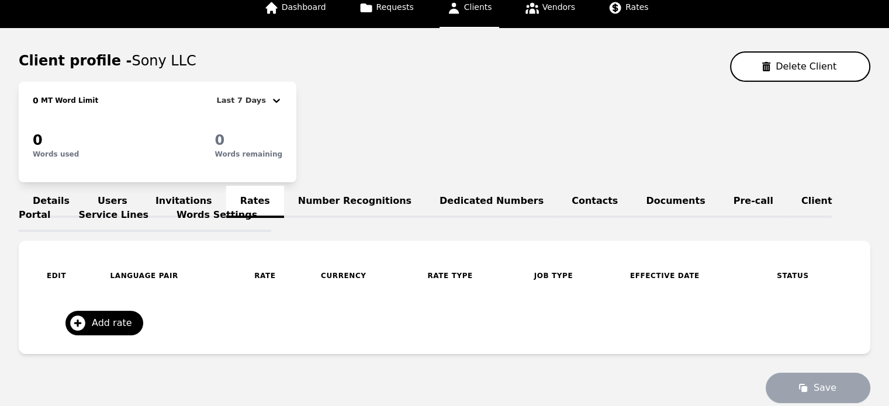
click at [307, 209] on link "Number Recognitions" at bounding box center [355, 202] width 142 height 32
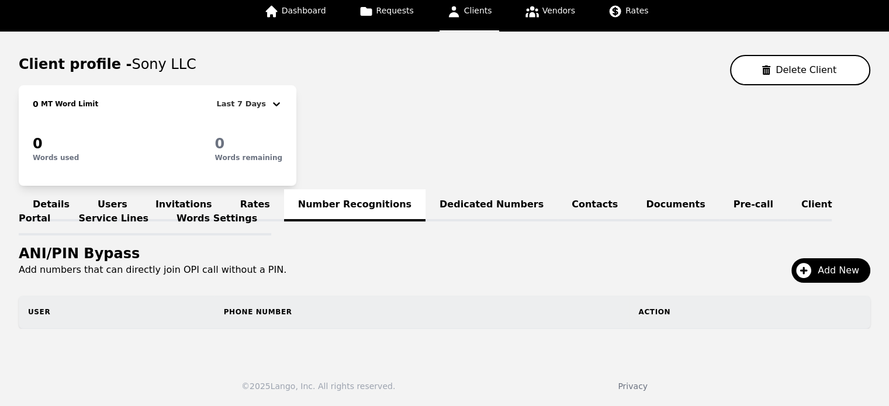
scroll to position [73, 0]
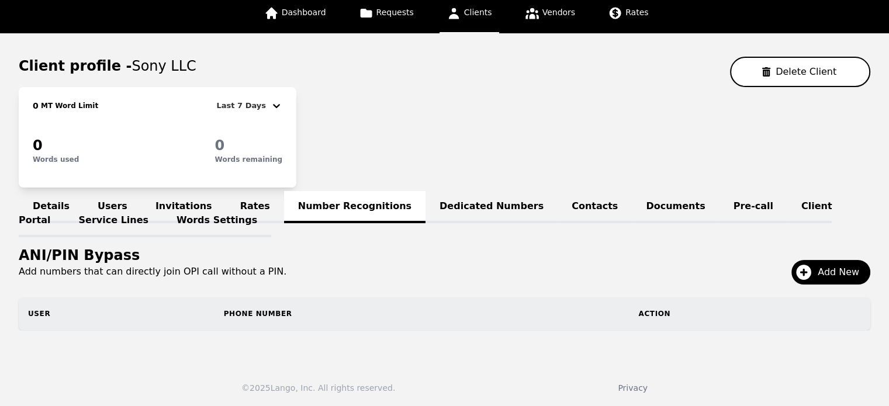
click at [431, 204] on link "Dedicated Numbers" at bounding box center [492, 207] width 132 height 32
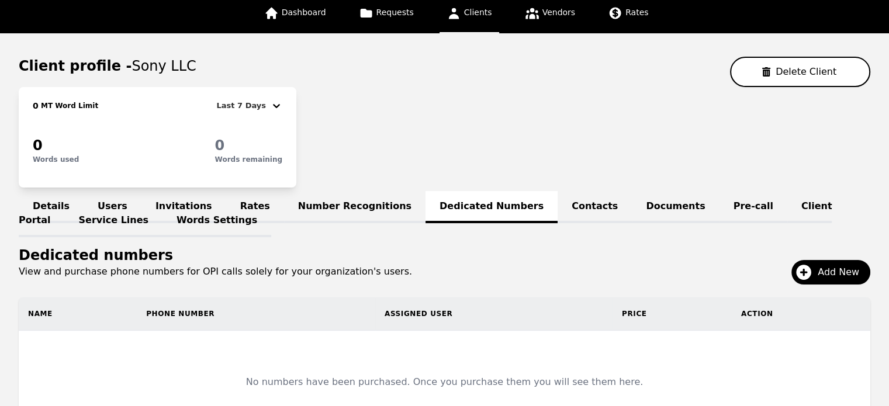
click at [558, 211] on link "Contacts" at bounding box center [595, 207] width 74 height 32
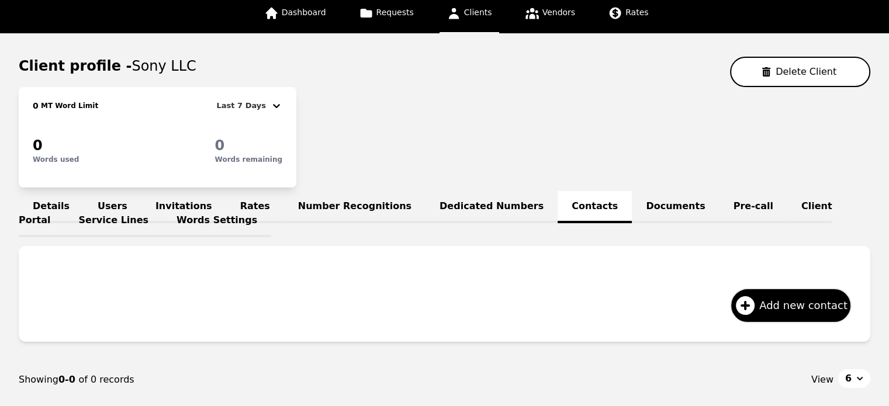
click at [632, 204] on link "Documents" at bounding box center [675, 207] width 87 height 32
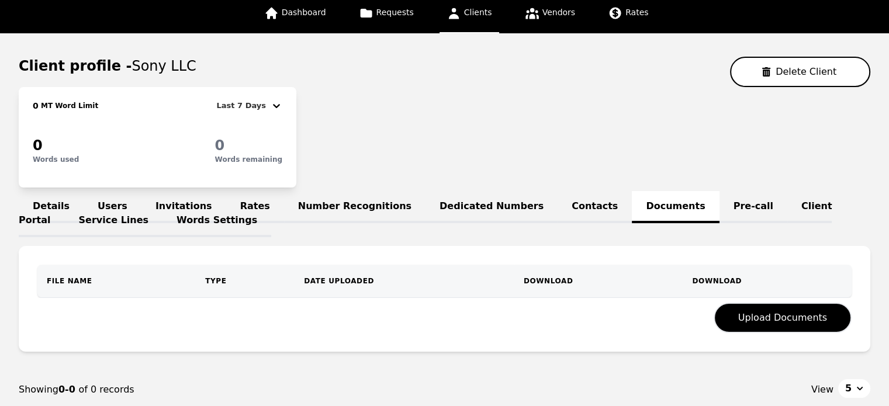
click at [720, 208] on link "Pre-call" at bounding box center [754, 207] width 68 height 32
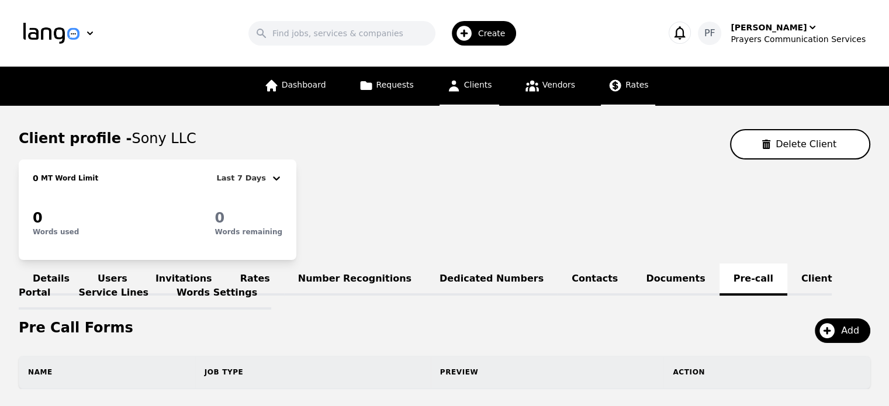
scroll to position [58, 0]
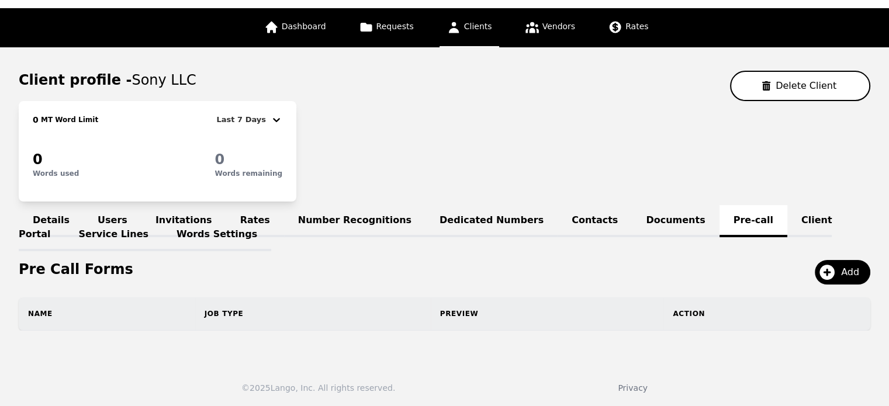
click at [723, 210] on link "Client Portal" at bounding box center [425, 228] width 813 height 46
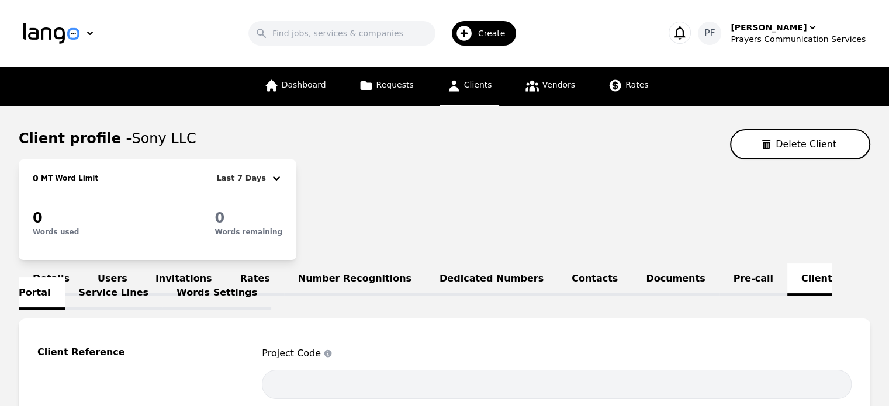
click at [163, 278] on link "Service Lines" at bounding box center [114, 294] width 98 height 32
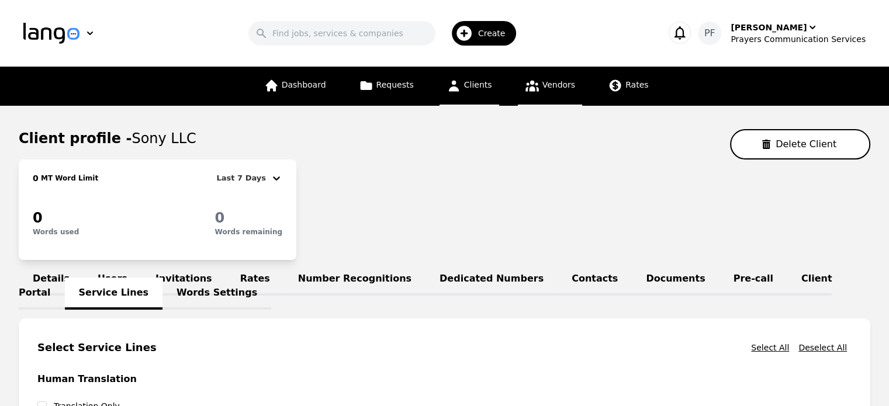
click at [547, 82] on span "Vendors" at bounding box center [559, 84] width 33 height 9
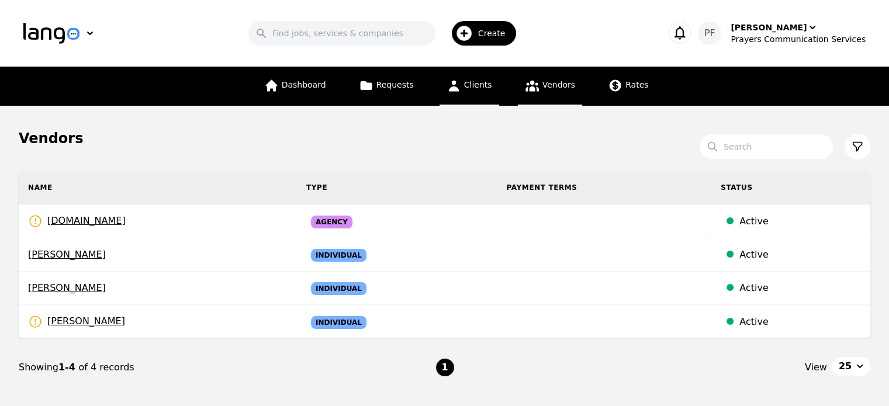
click at [474, 76] on link "Clients" at bounding box center [470, 86] width 60 height 39
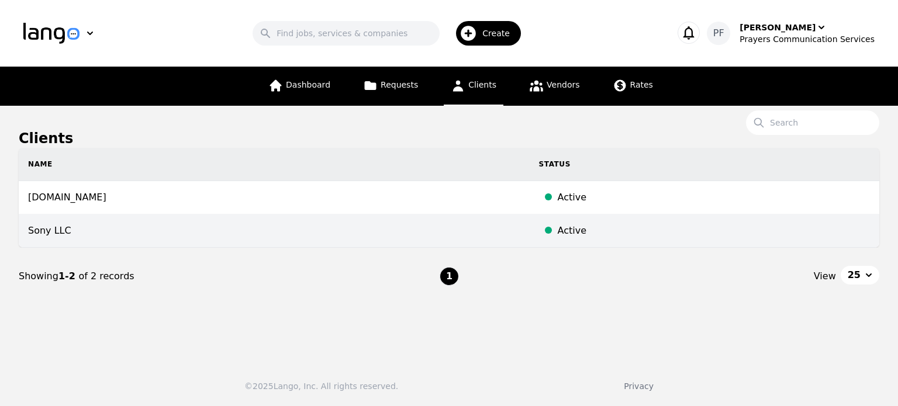
click at [530, 222] on td "Active" at bounding box center [705, 231] width 350 height 33
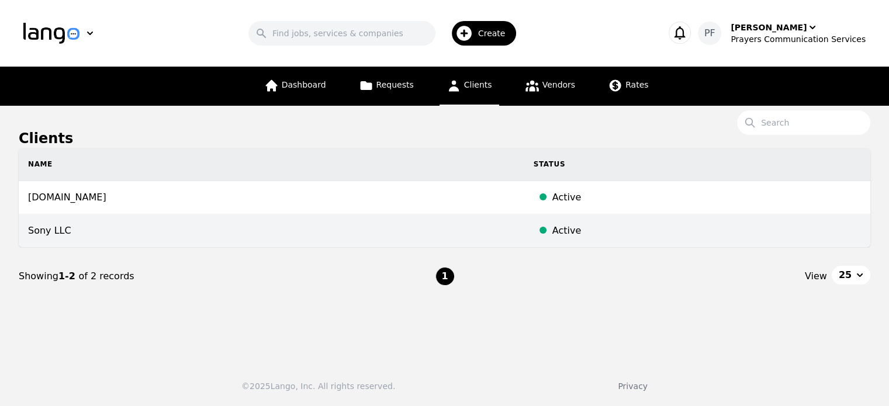
select select "active"
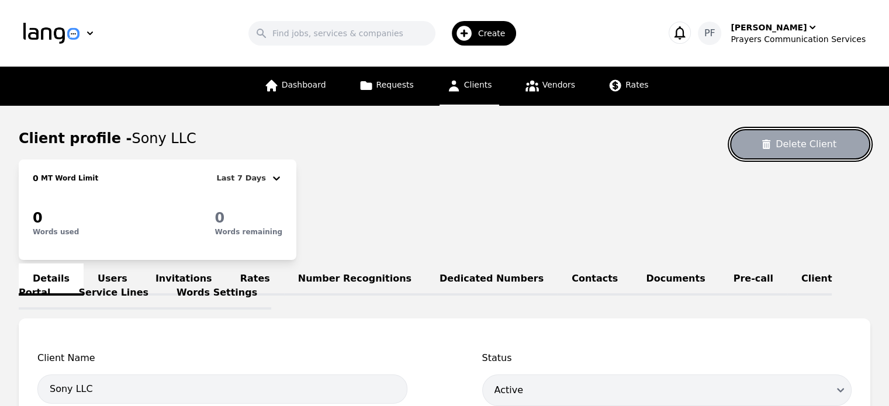
click at [791, 151] on button "Delete Client" at bounding box center [800, 144] width 140 height 30
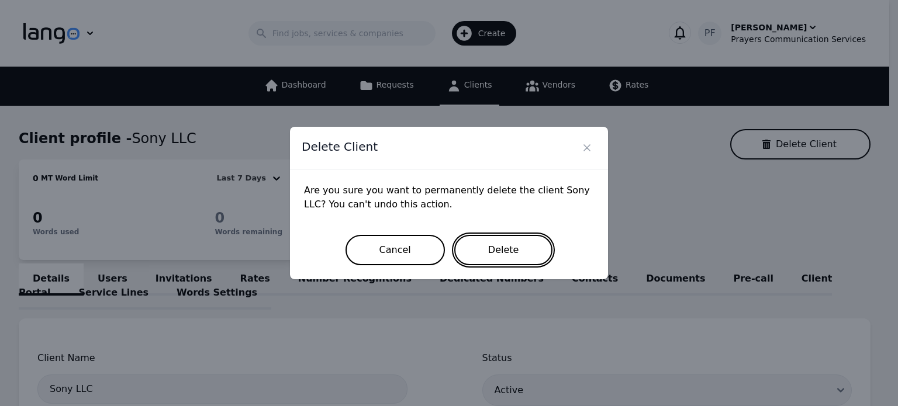
click at [521, 250] on button "Delete" at bounding box center [503, 250] width 99 height 30
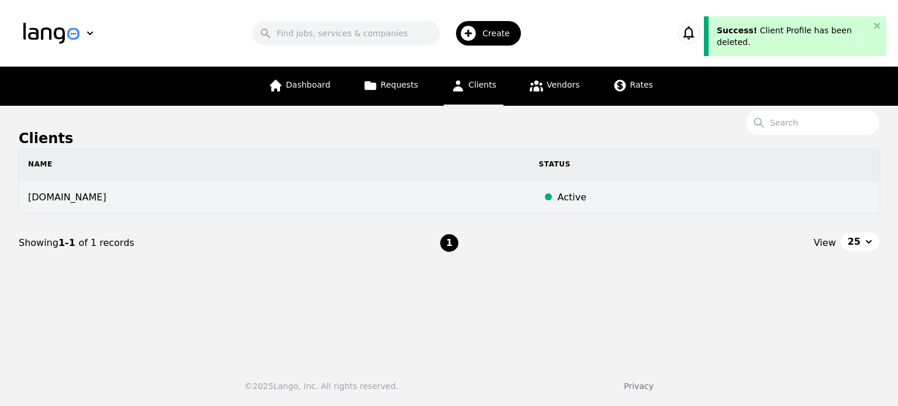
click at [431, 189] on td "prayerscss.com" at bounding box center [274, 197] width 511 height 33
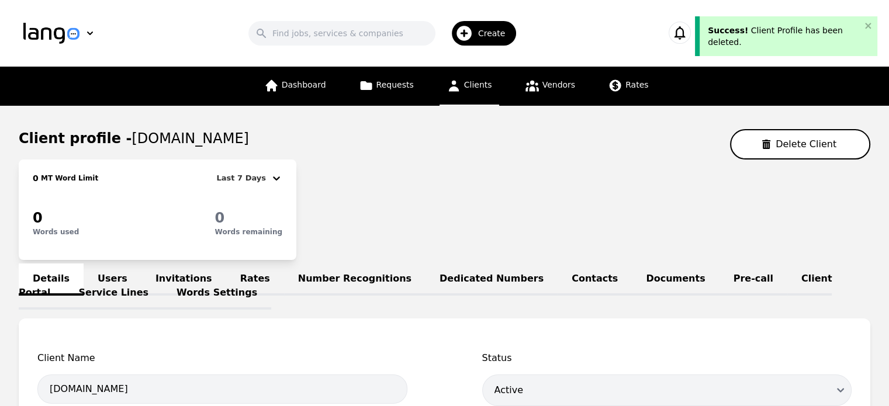
click at [722, 282] on link "Client Portal" at bounding box center [425, 287] width 813 height 46
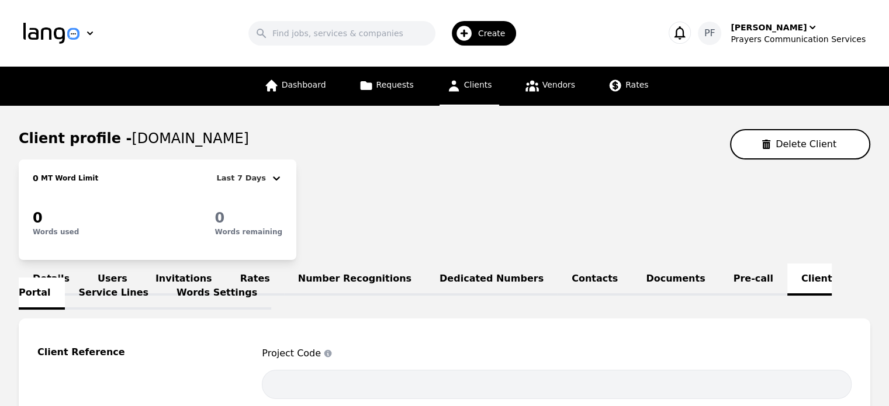
click at [163, 282] on link "Service Lines" at bounding box center [114, 294] width 98 height 32
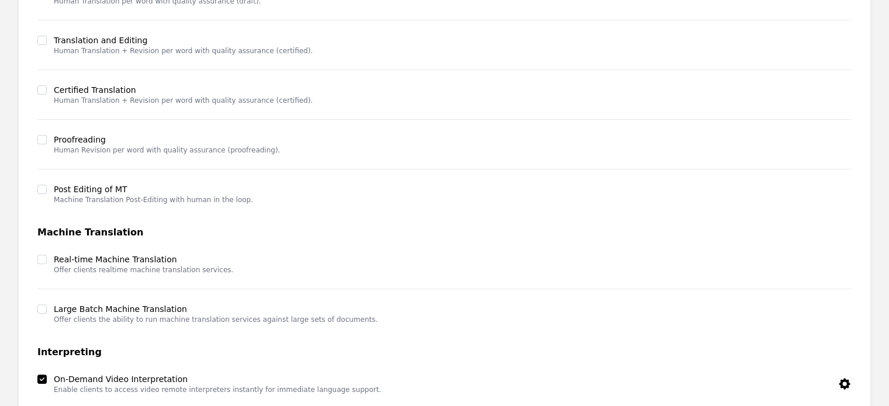
scroll to position [594, 0]
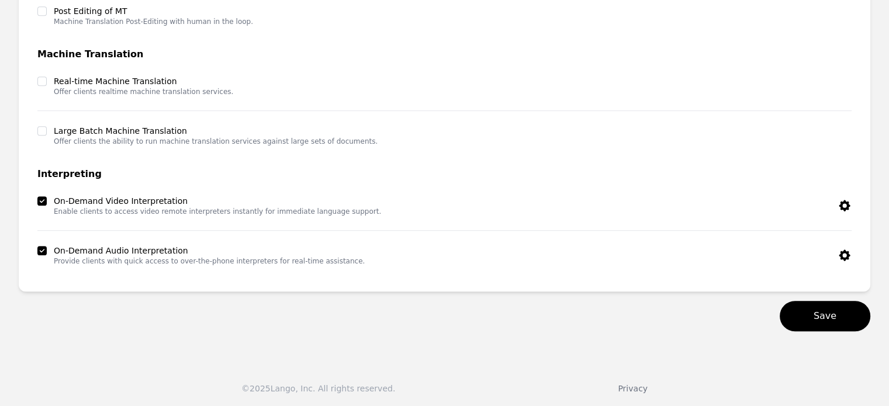
click at [847, 206] on icon "button" at bounding box center [844, 205] width 11 height 11
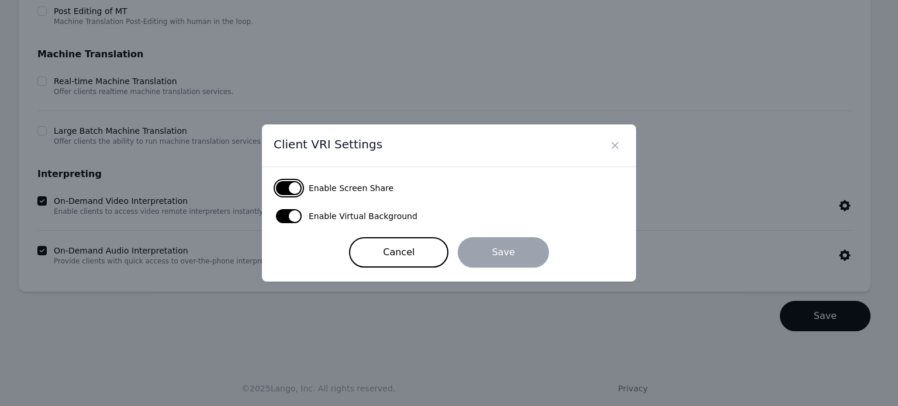
click at [286, 189] on button "button" at bounding box center [289, 188] width 26 height 14
checkbox input "false"
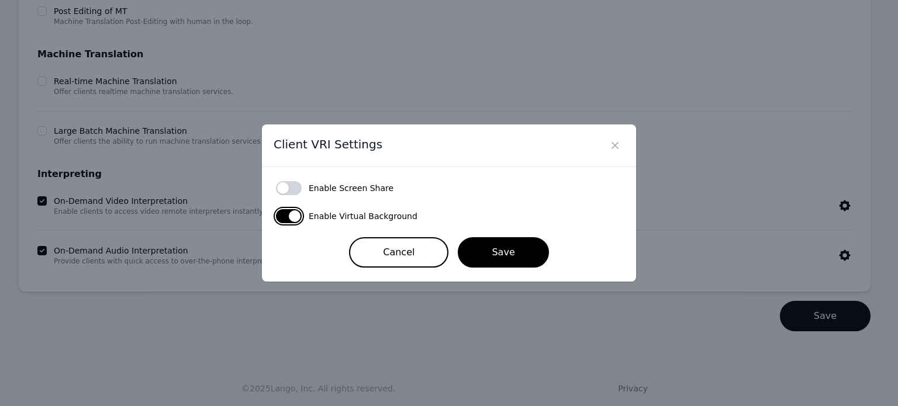
click at [294, 219] on button "button" at bounding box center [289, 216] width 26 height 14
checkbox input "false"
click at [482, 251] on button "Save" at bounding box center [503, 252] width 91 height 30
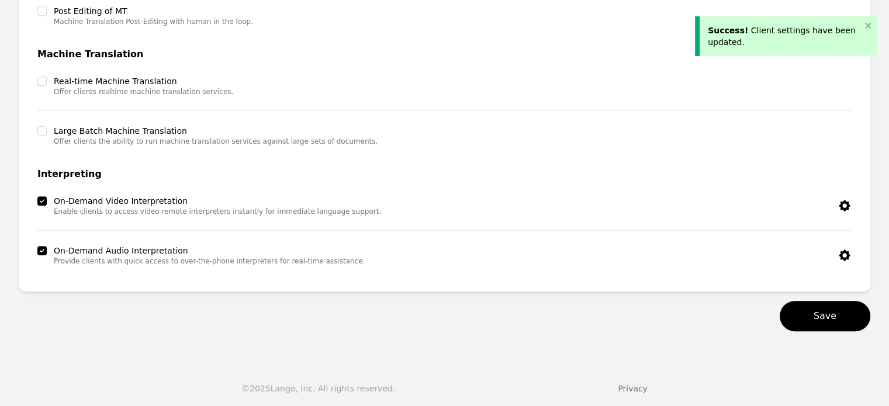
click at [847, 257] on icon "button" at bounding box center [844, 255] width 11 height 11
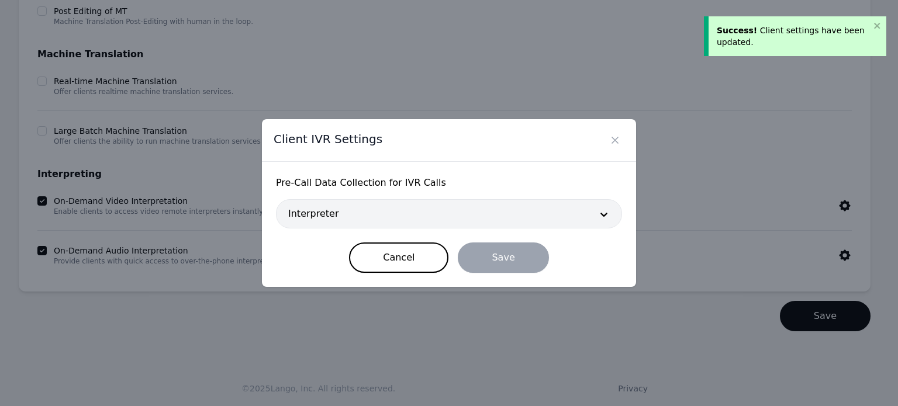
click at [573, 217] on div at bounding box center [432, 214] width 310 height 28
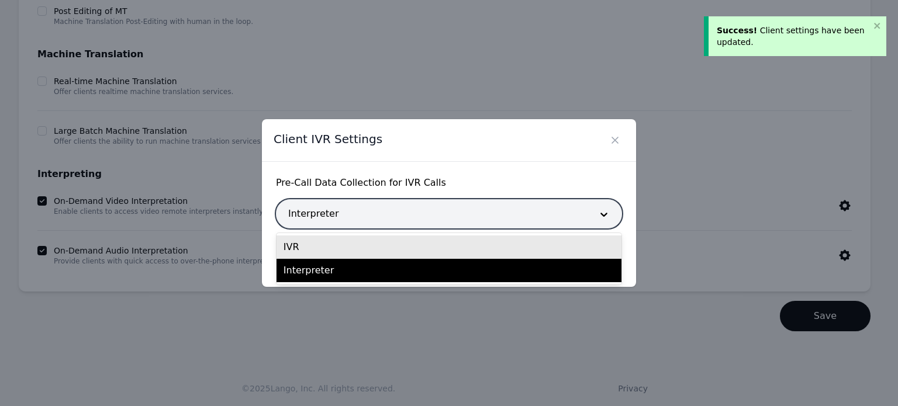
click at [421, 252] on div "IVR" at bounding box center [449, 247] width 345 height 23
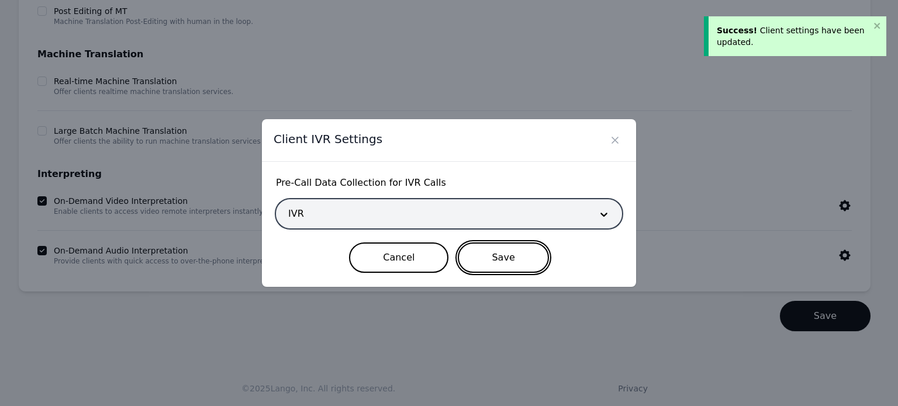
click at [492, 261] on button "Save" at bounding box center [503, 258] width 91 height 30
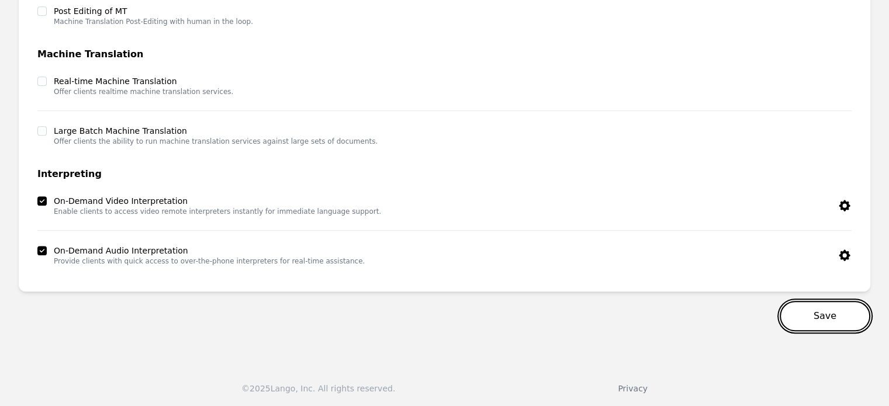
click at [837, 311] on button "Save" at bounding box center [825, 316] width 91 height 30
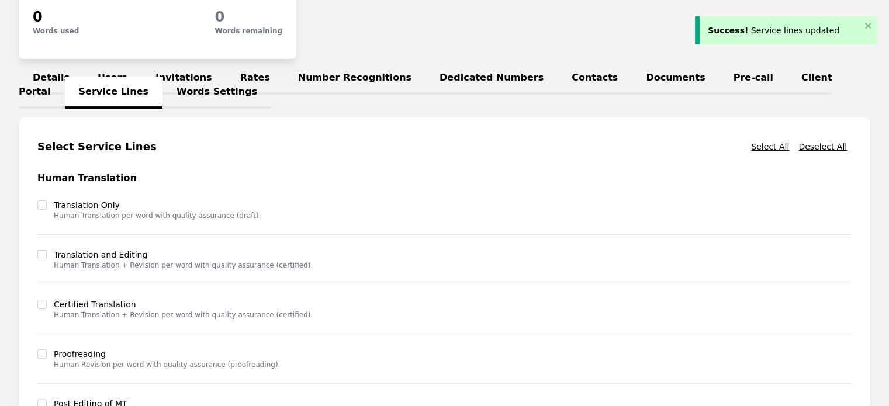
scroll to position [0, 0]
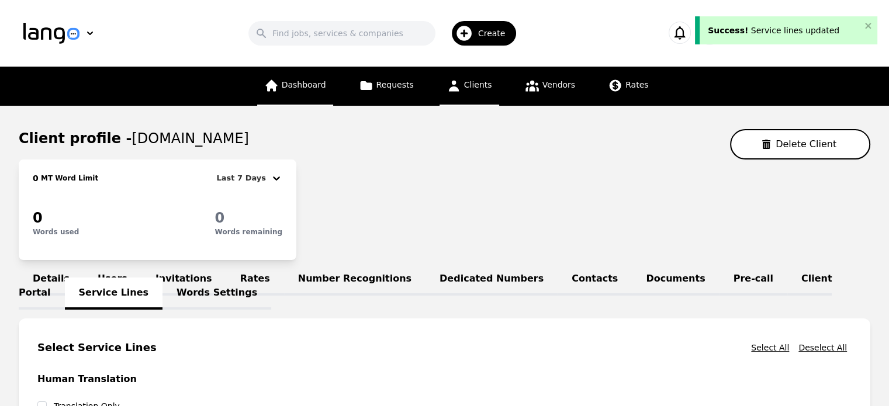
click at [312, 84] on span "Dashboard" at bounding box center [304, 84] width 44 height 9
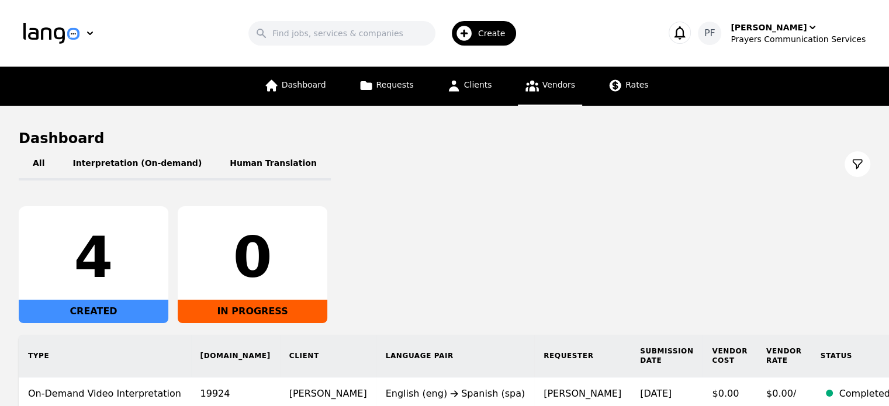
click at [543, 78] on link "Vendors" at bounding box center [550, 86] width 64 height 39
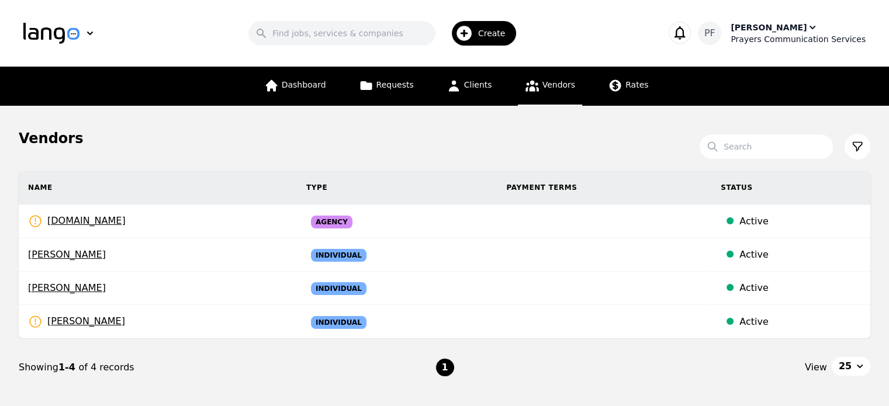
click at [814, 27] on div "Pedro Frias Prayers Communication Services" at bounding box center [798, 33] width 135 height 23
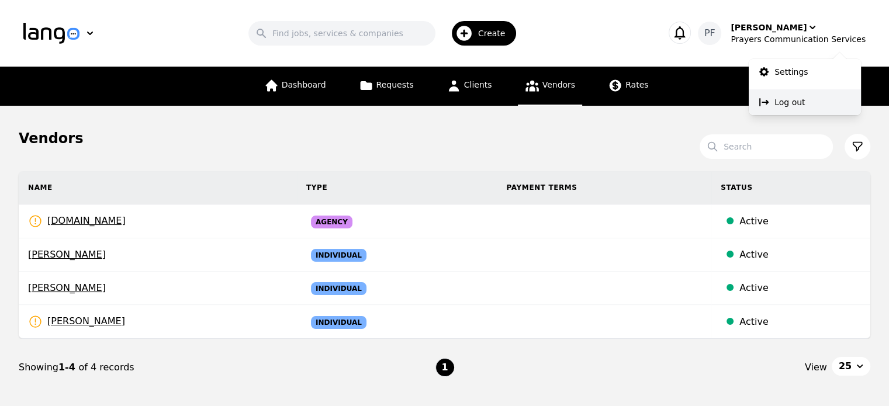
click at [793, 104] on p "Log out" at bounding box center [790, 102] width 30 height 12
